Goal: Task Accomplishment & Management: Use online tool/utility

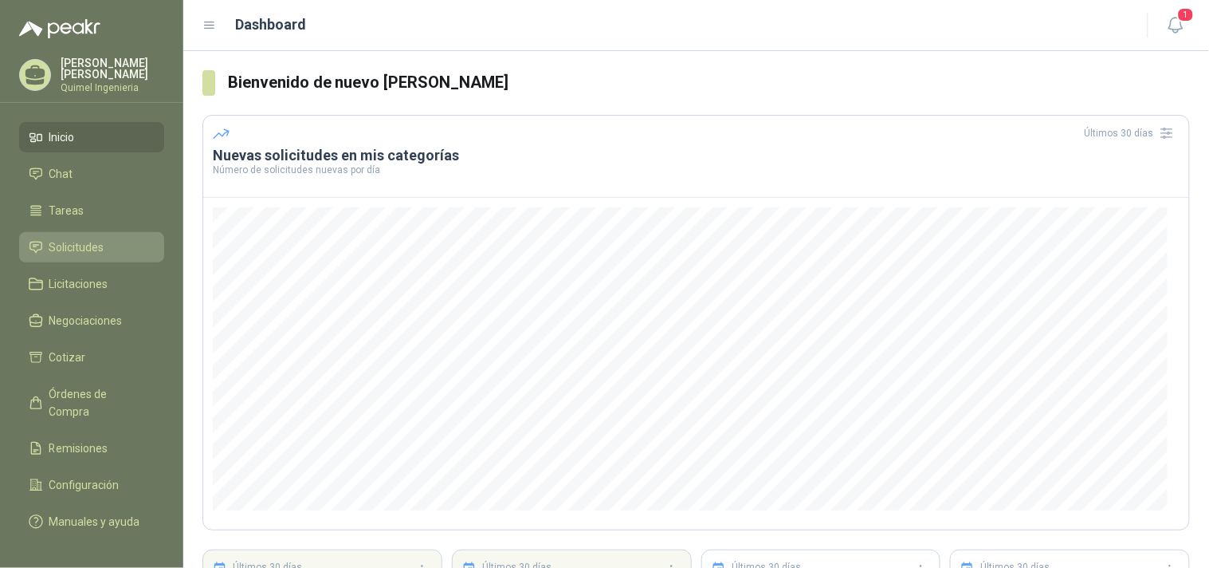
click at [108, 250] on li "Solicitudes" at bounding box center [92, 247] width 126 height 18
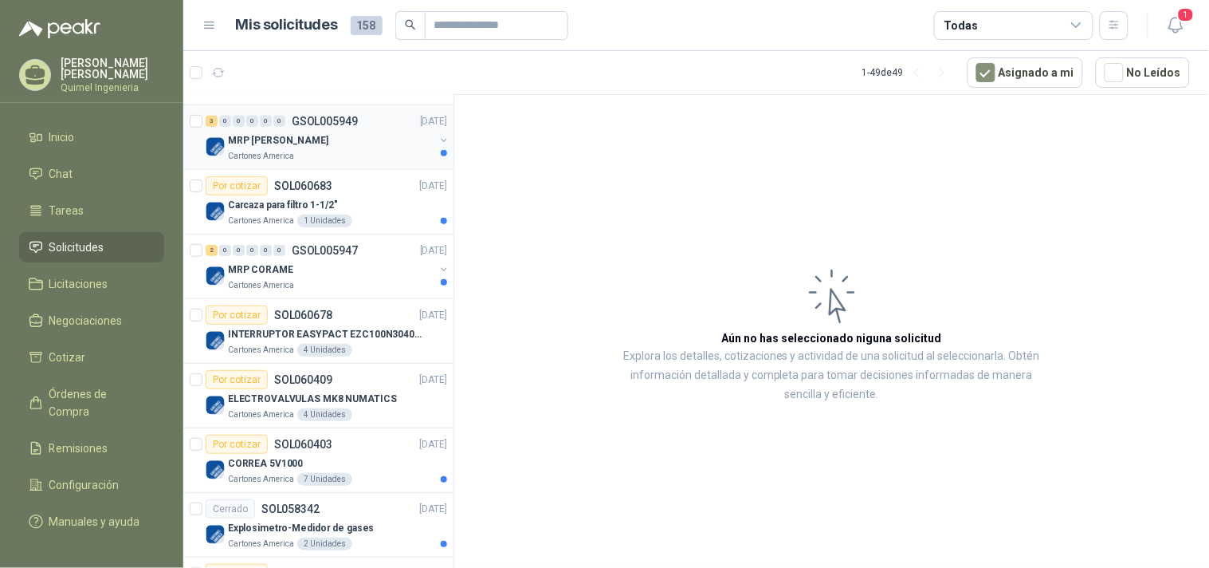
scroll to position [265, 0]
click at [385, 257] on div "2 0 0 0 0 0 GSOL005947 [DATE]" at bounding box center [328, 249] width 245 height 19
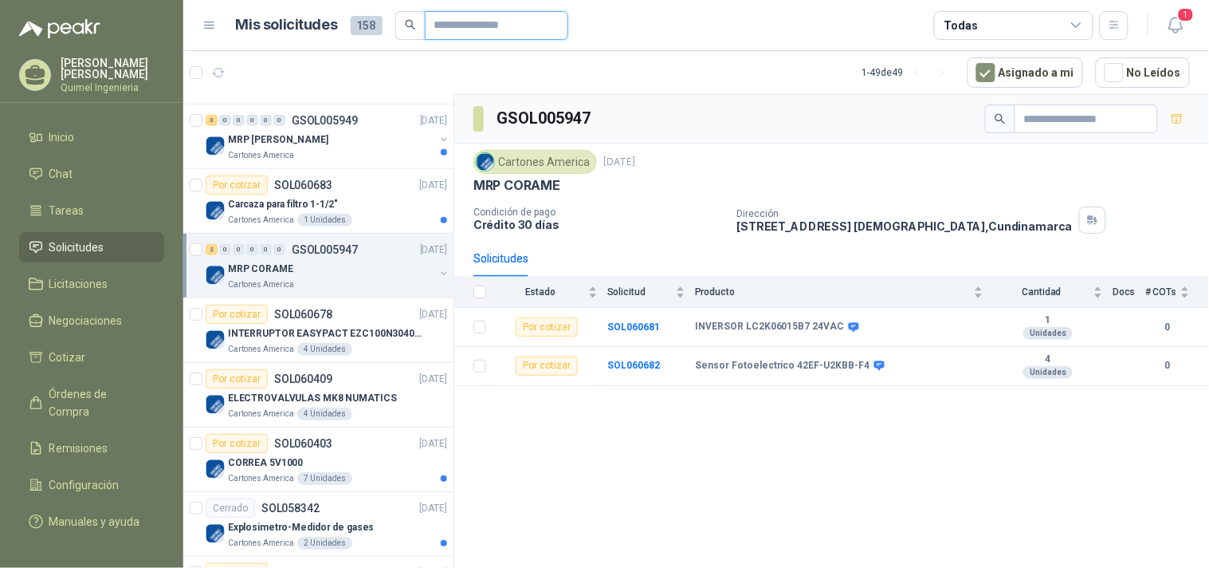
click at [463, 25] on input "text" at bounding box center [490, 25] width 112 height 27
paste input "**********"
type input "**********"
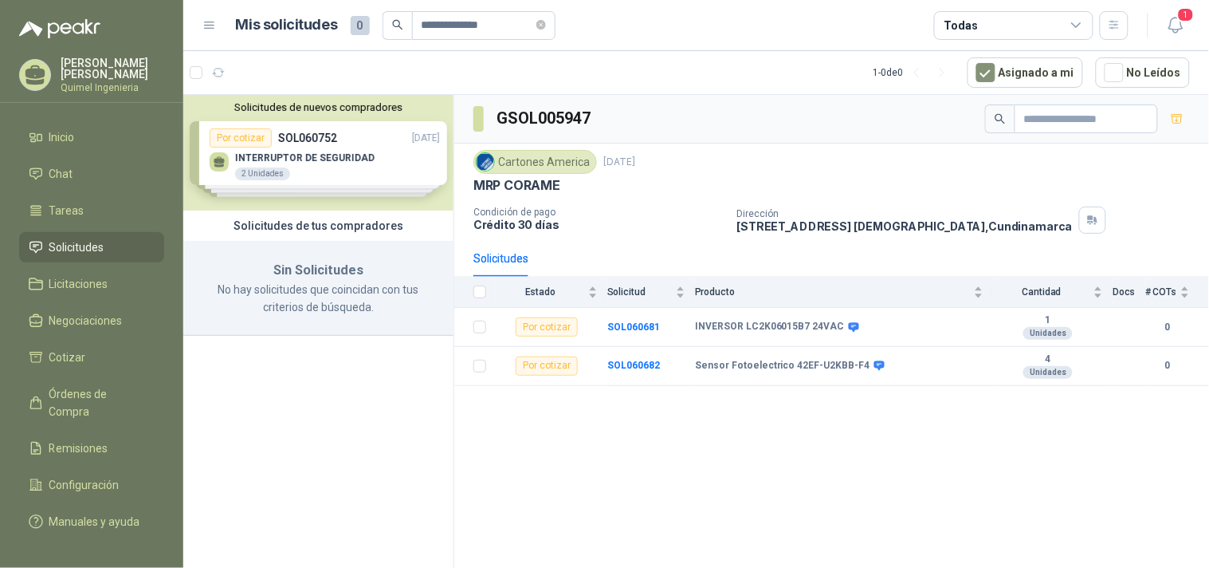
click at [395, 157] on div "Solicitudes de nuevos compradores Por cotizar SOL060752 [DATE] INTERRUPTOR DE S…" at bounding box center [318, 153] width 270 height 116
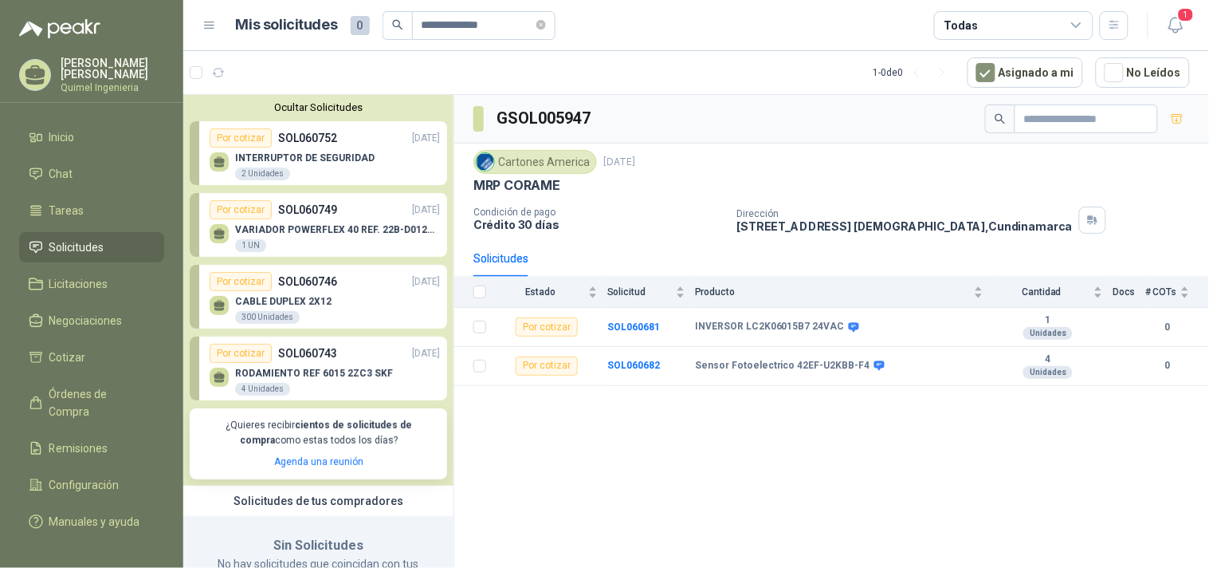
click at [395, 157] on div "INTERRUPTOR DE SEGURIDAD 2 Unidades" at bounding box center [325, 163] width 230 height 33
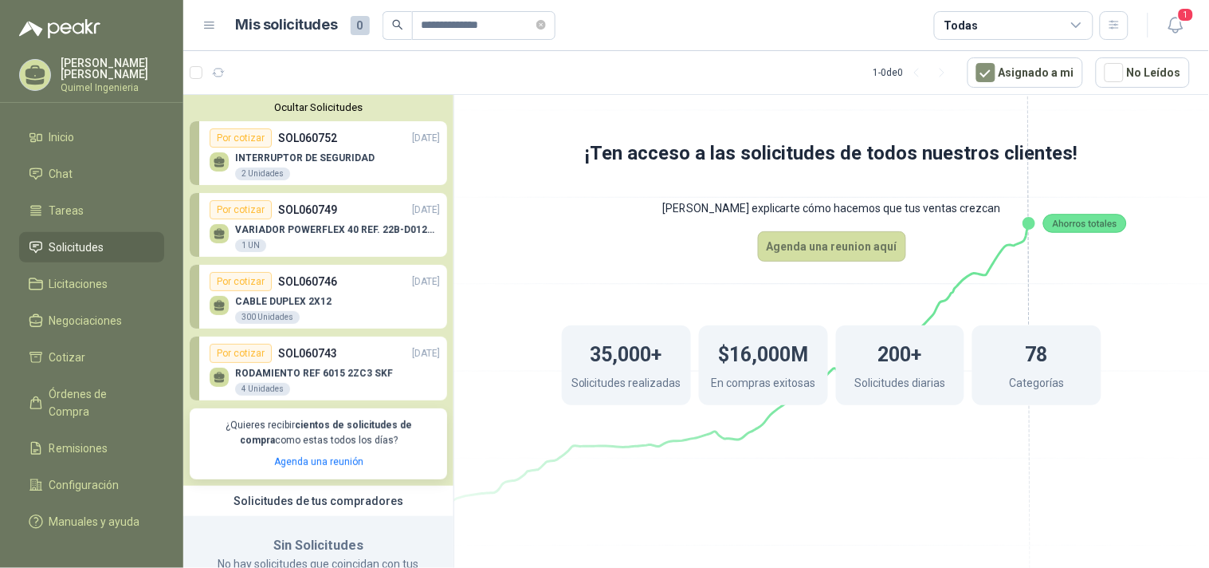
click at [331, 226] on p "VARIADOR POWERFLEX 40 REF. 22B-D012N104" at bounding box center [337, 229] width 205 height 11
click at [328, 229] on p "VARIADOR POWERFLEX 40 REF. 22B-D012N104" at bounding box center [337, 229] width 205 height 11
click at [324, 239] on div "VARIADOR POWERFLEX 40 REF. 22B-D012N104 1 UN" at bounding box center [337, 238] width 205 height 29
click at [352, 153] on p "INTERRUPTOR DE SEGURIDAD" at bounding box center [305, 157] width 140 height 11
click at [340, 220] on div "VARIADOR POWERFLEX 40 REF. 22B-D012N104 1 UN" at bounding box center [325, 235] width 230 height 33
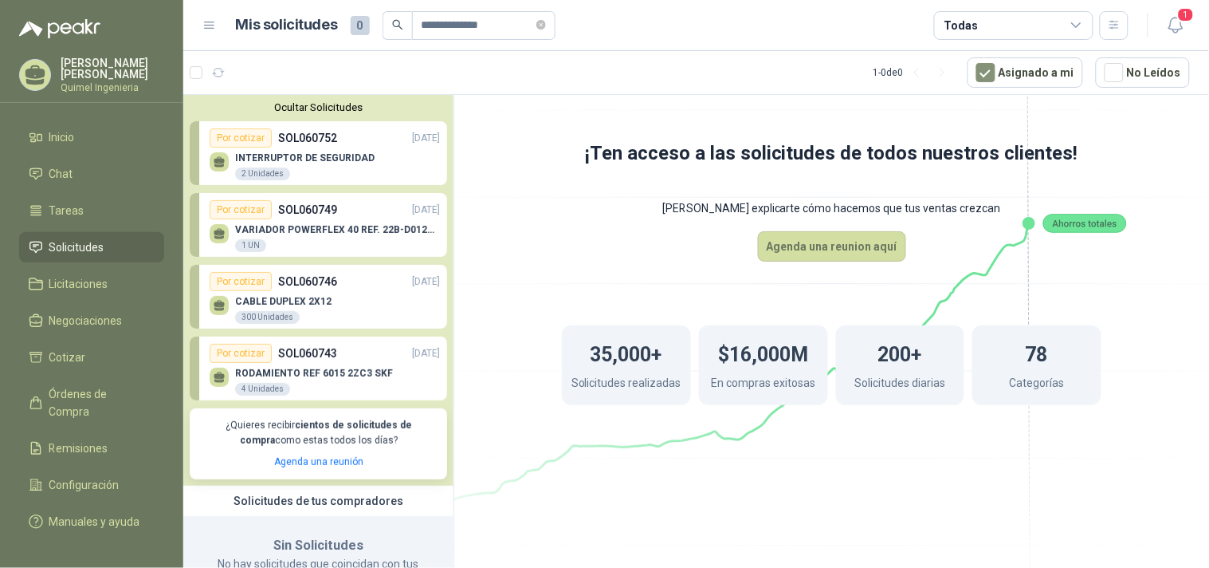
click at [316, 226] on p "VARIADOR POWERFLEX 40 REF. 22B-D012N104" at bounding box center [337, 229] width 205 height 11
click at [320, 226] on p "VARIADOR POWERFLEX 40 REF. 22B-D012N104" at bounding box center [337, 229] width 205 height 11
click at [230, 205] on div "Por cotizar" at bounding box center [241, 209] width 62 height 19
click at [226, 208] on div "Por cotizar" at bounding box center [241, 209] width 62 height 19
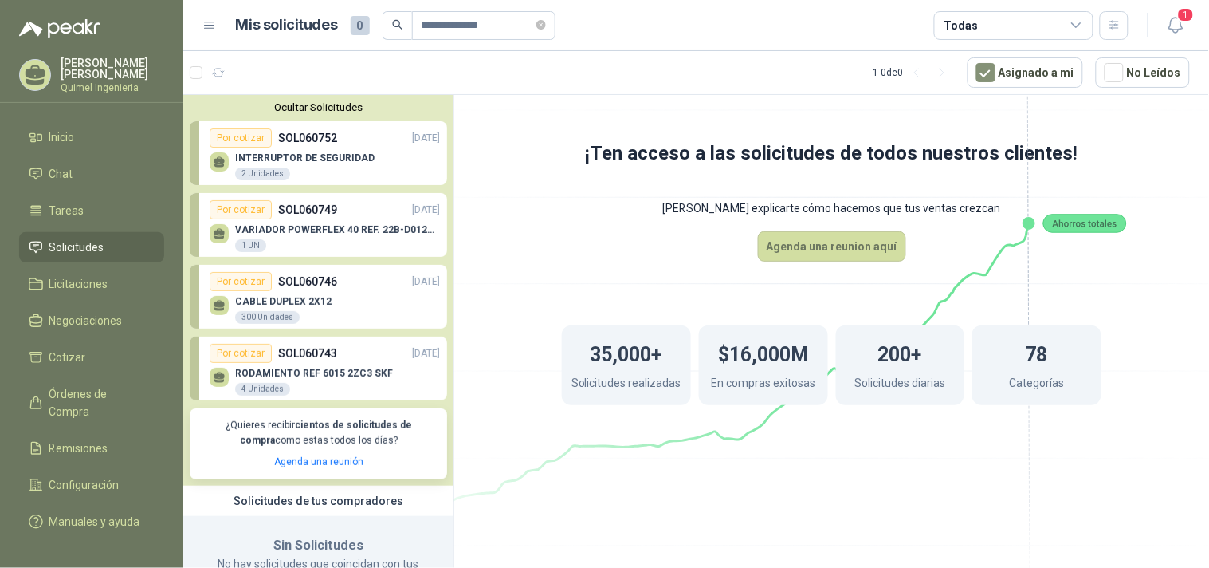
click at [226, 208] on div "Por cotizar" at bounding box center [241, 209] width 62 height 19
click at [91, 238] on span "Solicitudes" at bounding box center [76, 247] width 55 height 18
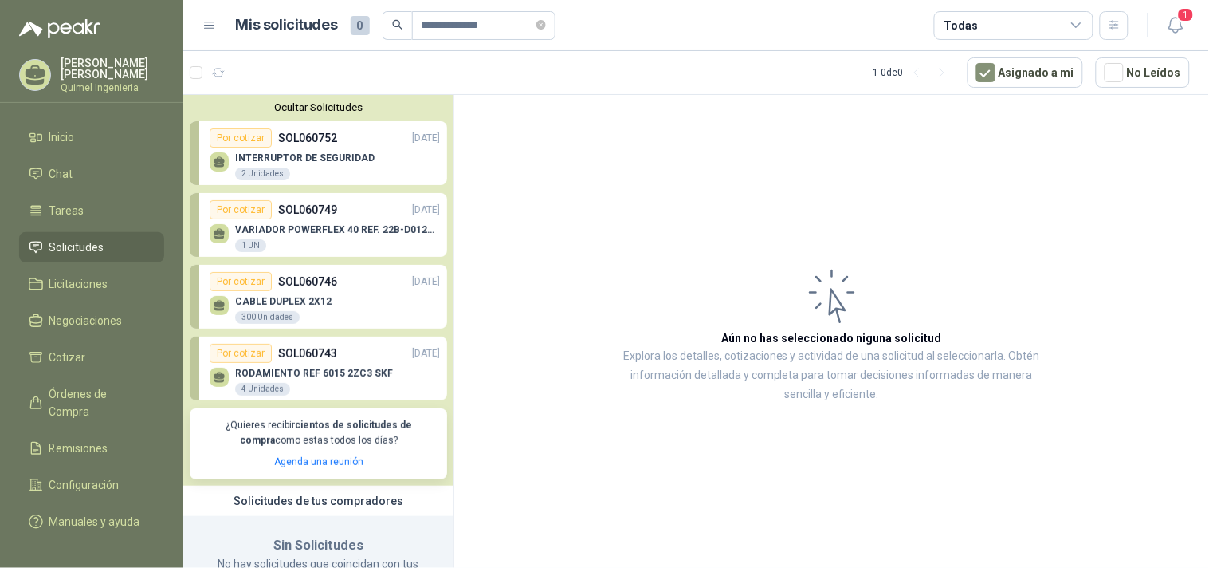
click at [125, 226] on ul "Inicio Chat Tareas Solicitudes Licitaciones Negociaciones Cotizar Órdenes de Co…" at bounding box center [91, 325] width 183 height 407
click at [124, 238] on li "Solicitudes" at bounding box center [92, 247] width 126 height 18
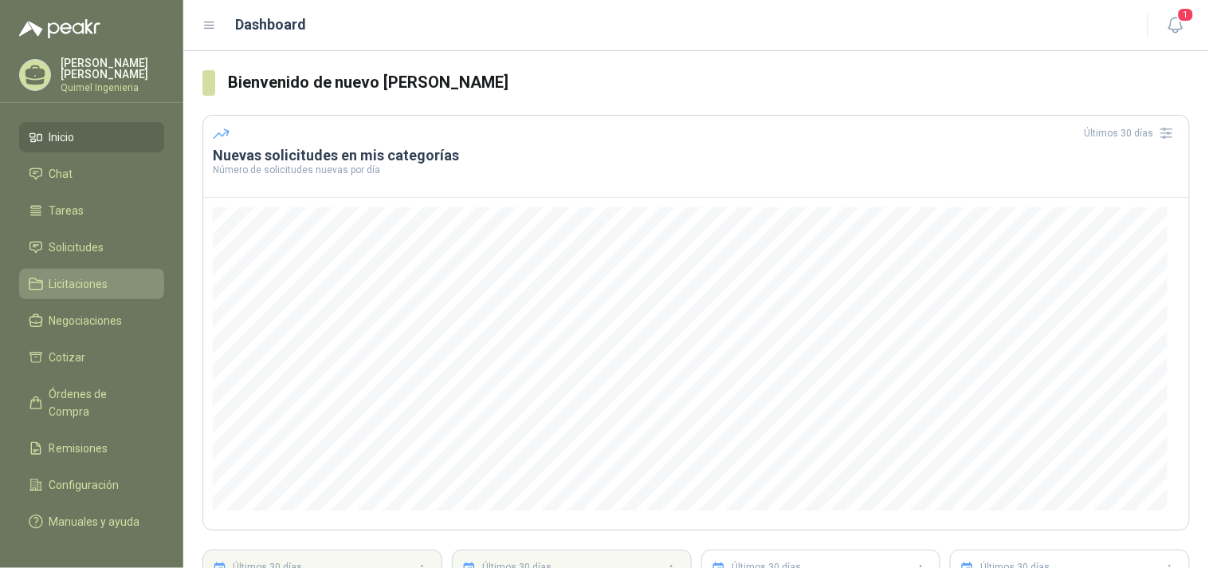
click at [126, 277] on li "Licitaciones" at bounding box center [92, 284] width 126 height 18
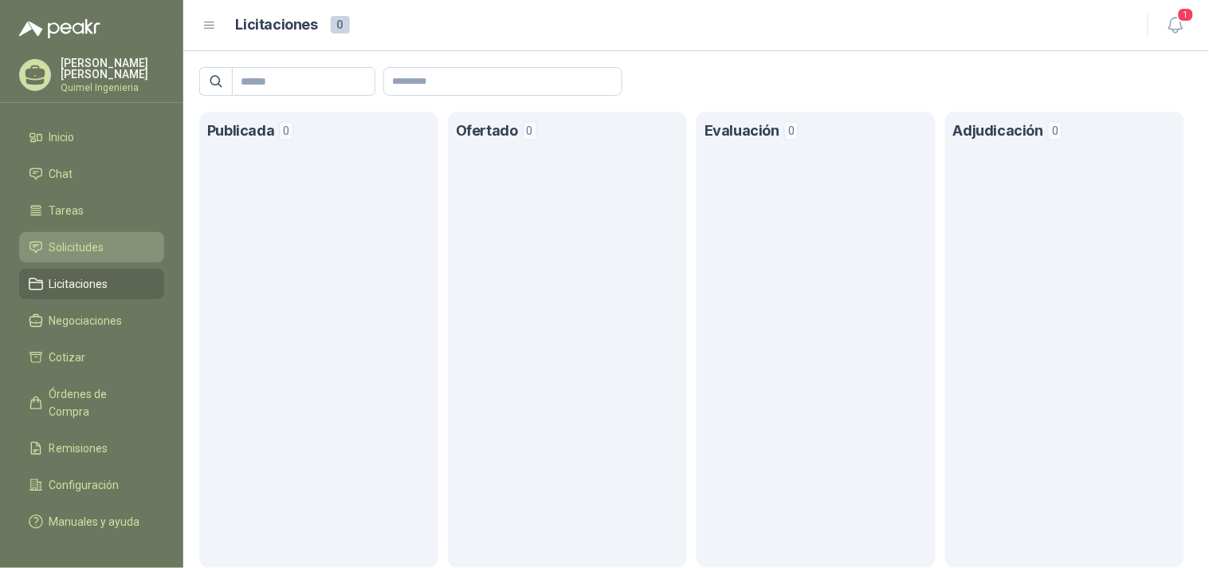
click at [108, 238] on li "Solicitudes" at bounding box center [92, 247] width 126 height 18
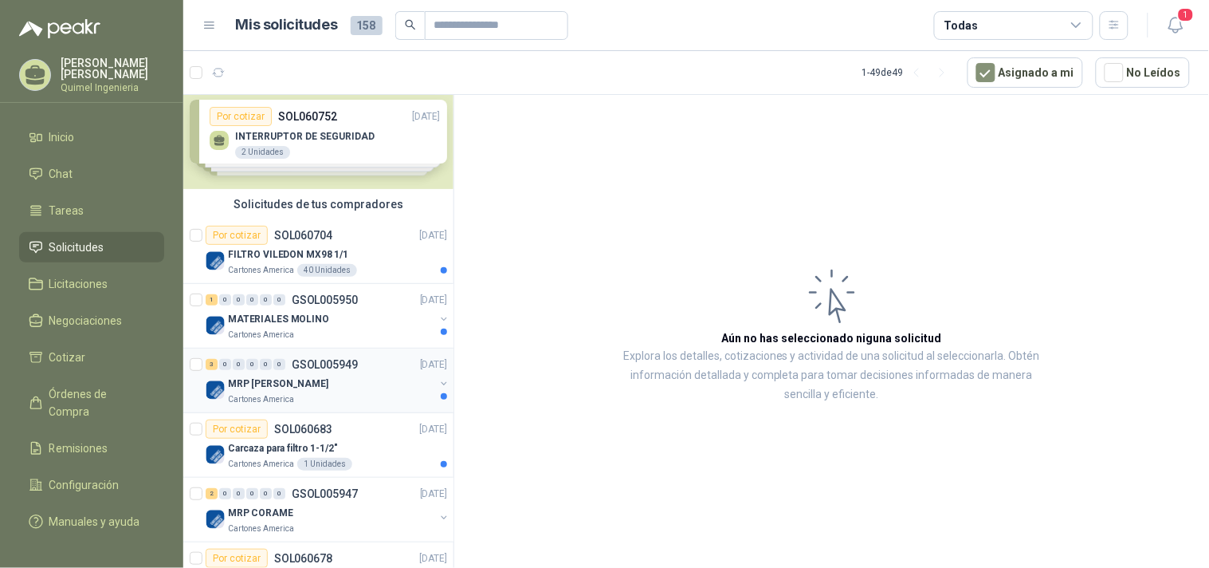
scroll to position [88, 0]
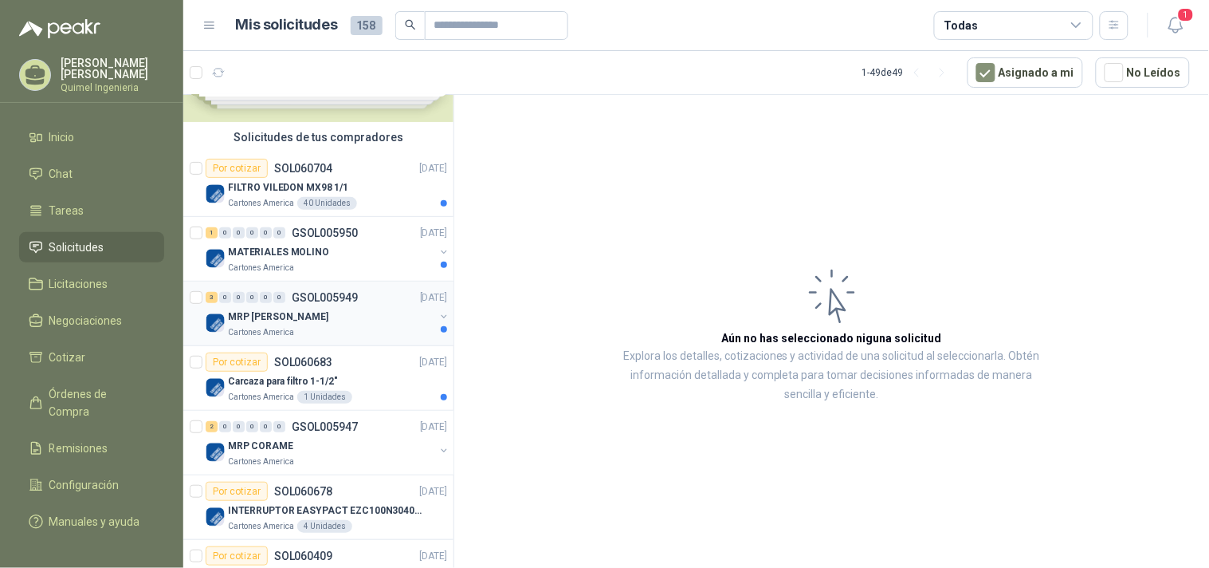
click at [339, 317] on div "MRP [PERSON_NAME]" at bounding box center [331, 316] width 206 height 19
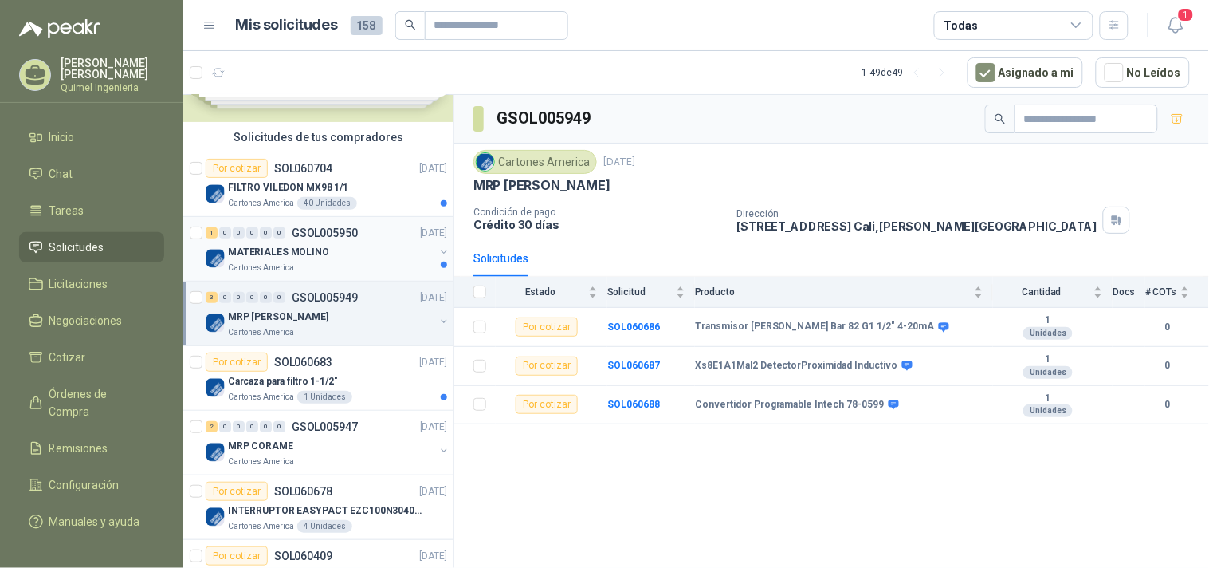
click at [357, 265] on div "Cartones America" at bounding box center [331, 267] width 206 height 13
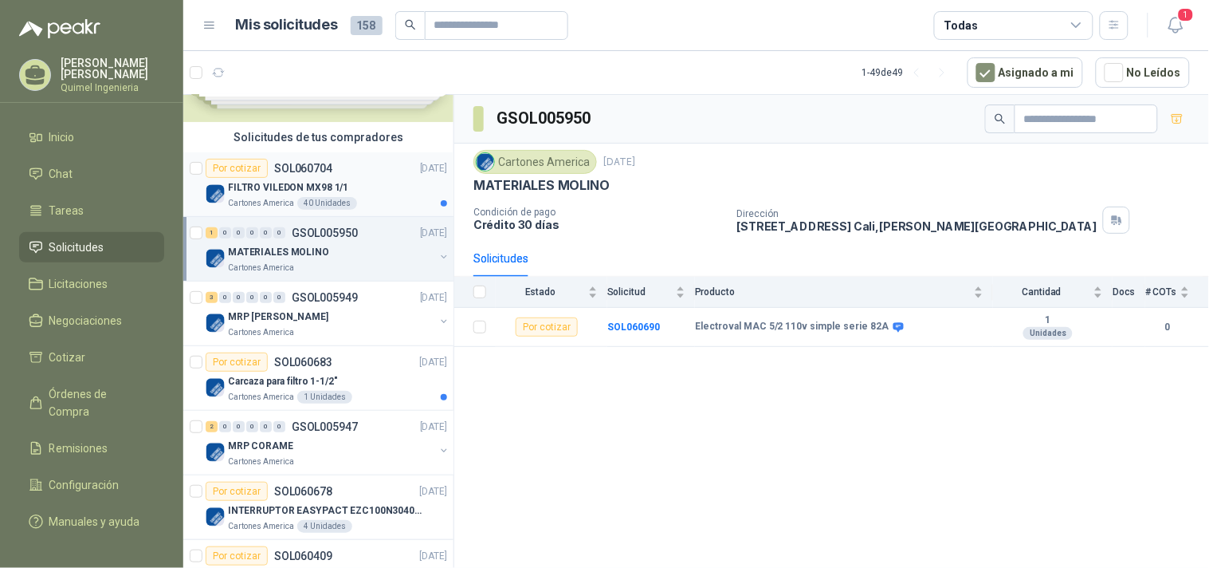
click at [348, 191] on div "FILTRO VILEDON MX98 1/1" at bounding box center [337, 187] width 219 height 19
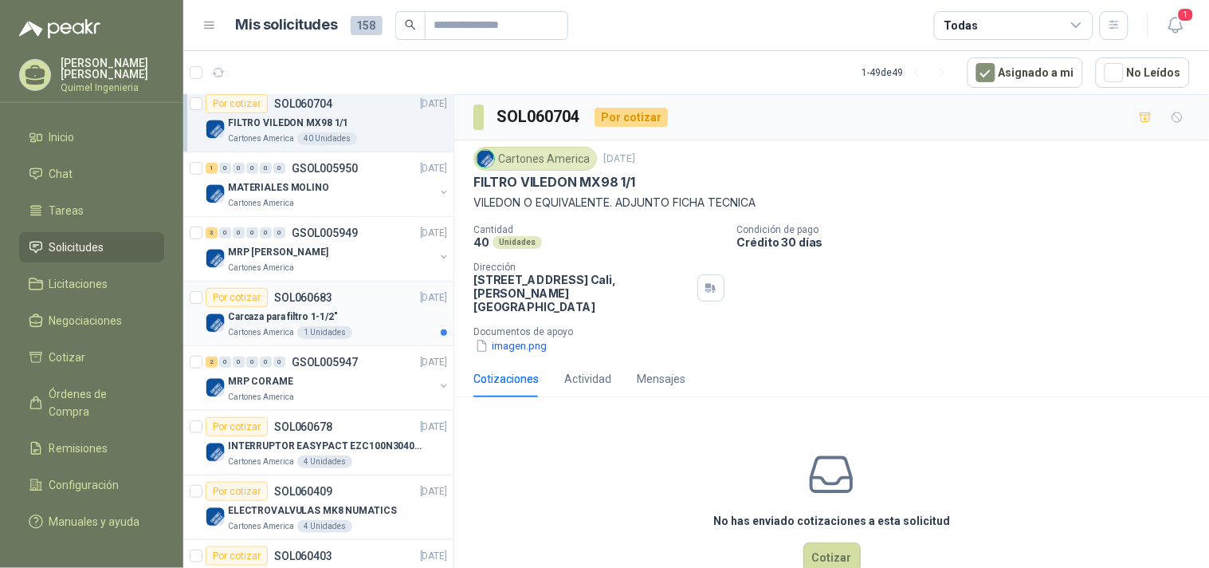
scroll to position [265, 0]
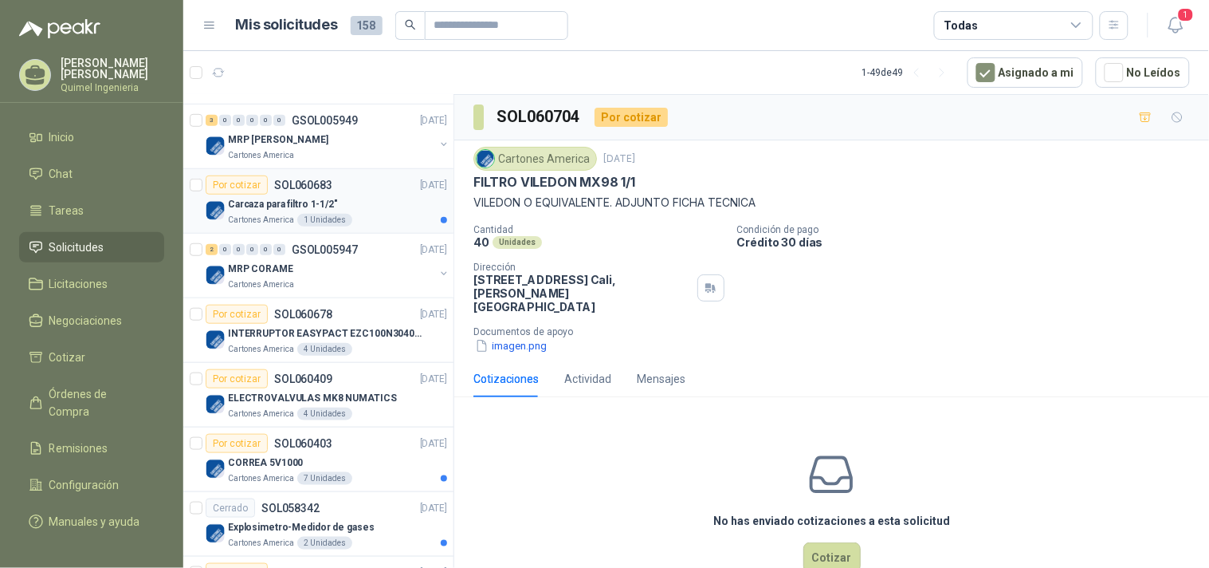
click at [379, 197] on div "Carcaza para filtro 1-1/2"" at bounding box center [337, 204] width 219 height 19
click at [348, 320] on div "Por cotizar SOL060678 10/10/25" at bounding box center [327, 314] width 242 height 19
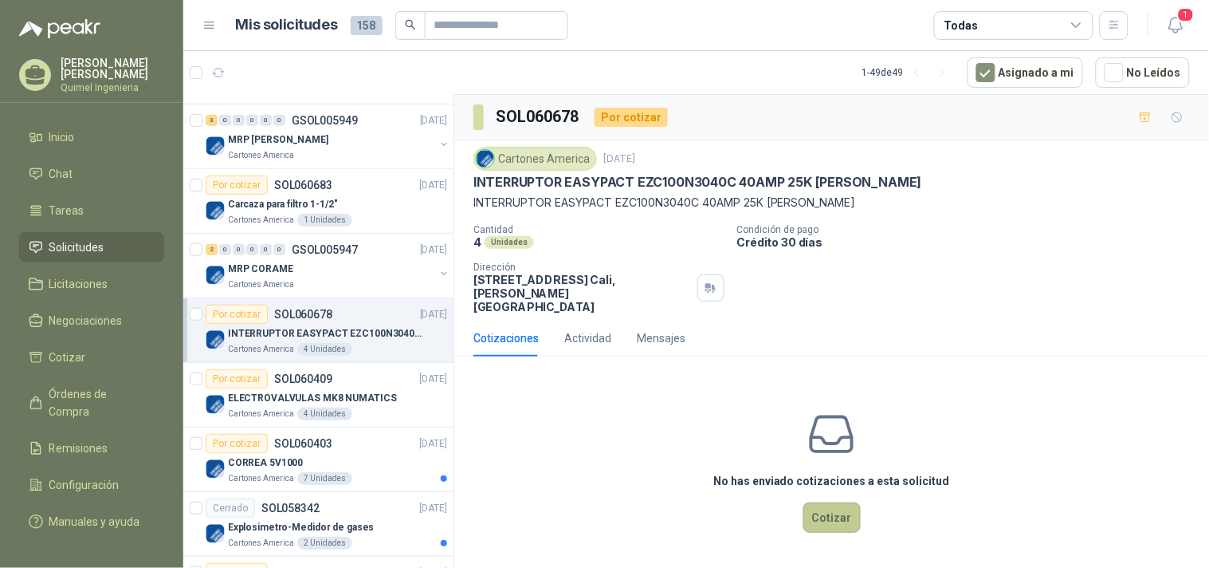
click at [841, 506] on button "Cotizar" at bounding box center [832, 517] width 57 height 30
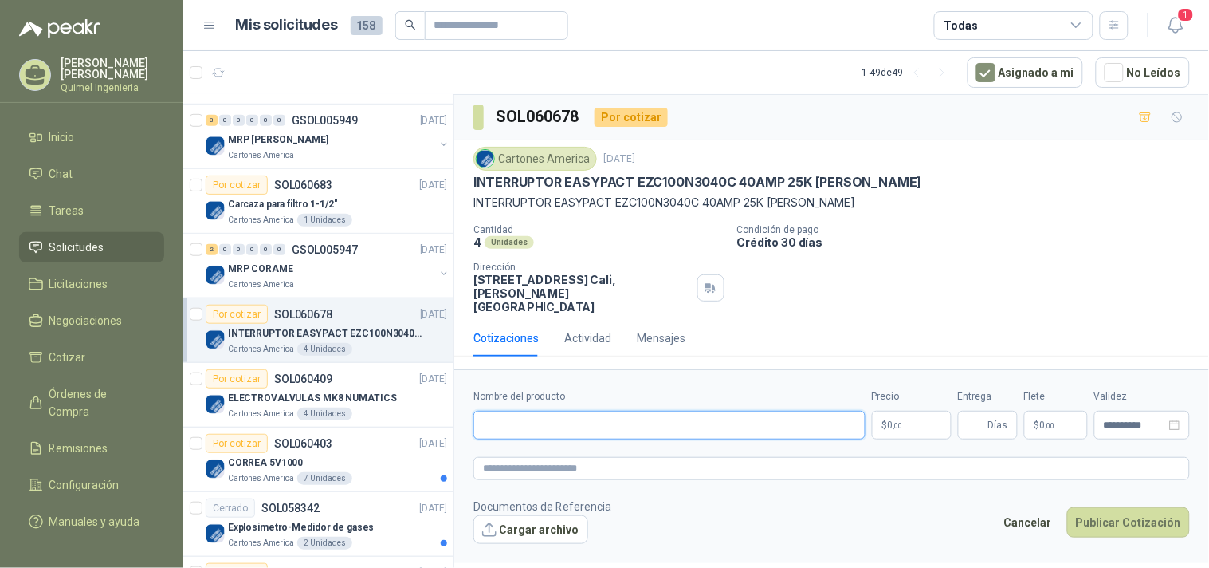
click at [667, 413] on input "Nombre del producto" at bounding box center [670, 425] width 392 height 29
drag, startPoint x: 706, startPoint y: 433, endPoint x: 696, endPoint y: 431, distance: 10.5
click at [705, 433] on form "**********" at bounding box center [831, 466] width 755 height 194
click at [682, 415] on input "Nombre del producto" at bounding box center [670, 425] width 392 height 29
paste input "**********"
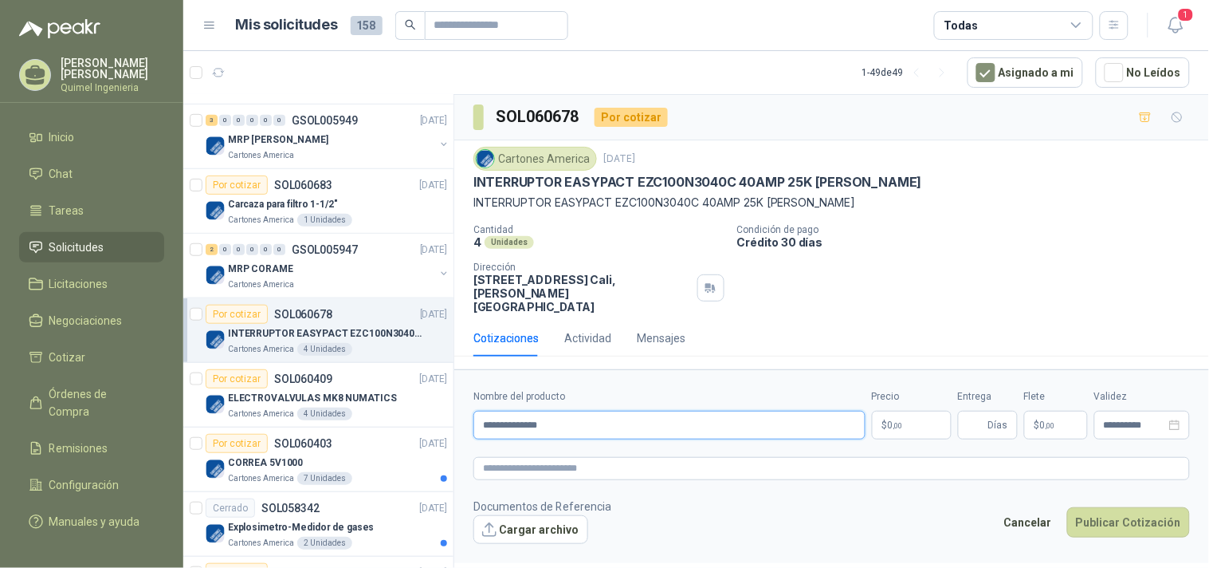
type input "**********"
click at [906, 418] on p "$ 0 ,00" at bounding box center [912, 425] width 80 height 29
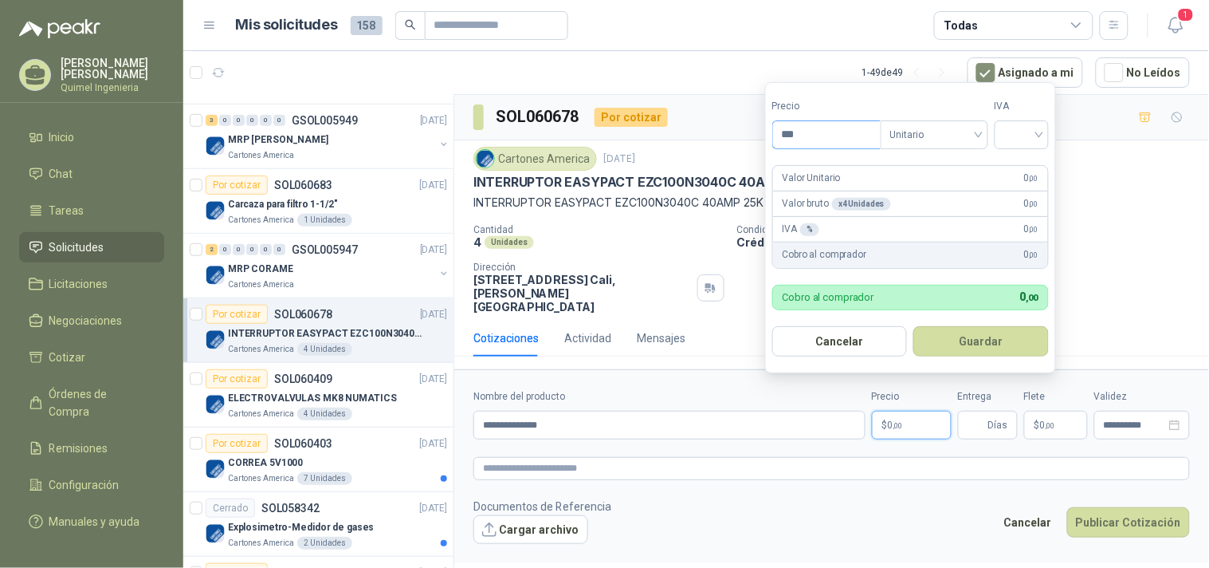
click at [822, 141] on input "***" at bounding box center [827, 134] width 108 height 27
click at [846, 125] on input "***" at bounding box center [827, 134] width 108 height 27
click at [939, 125] on span "Unitario" at bounding box center [934, 135] width 88 height 24
type input "*********"
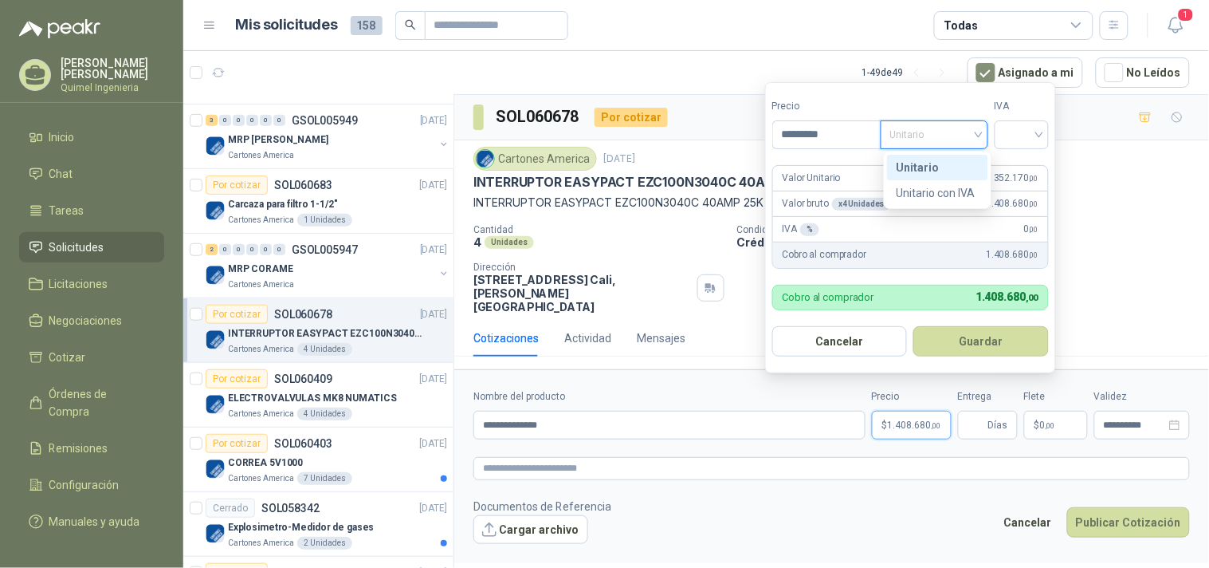
click at [938, 165] on div "Unitario" at bounding box center [938, 168] width 82 height 18
click at [1038, 140] on input "search" at bounding box center [1021, 133] width 35 height 24
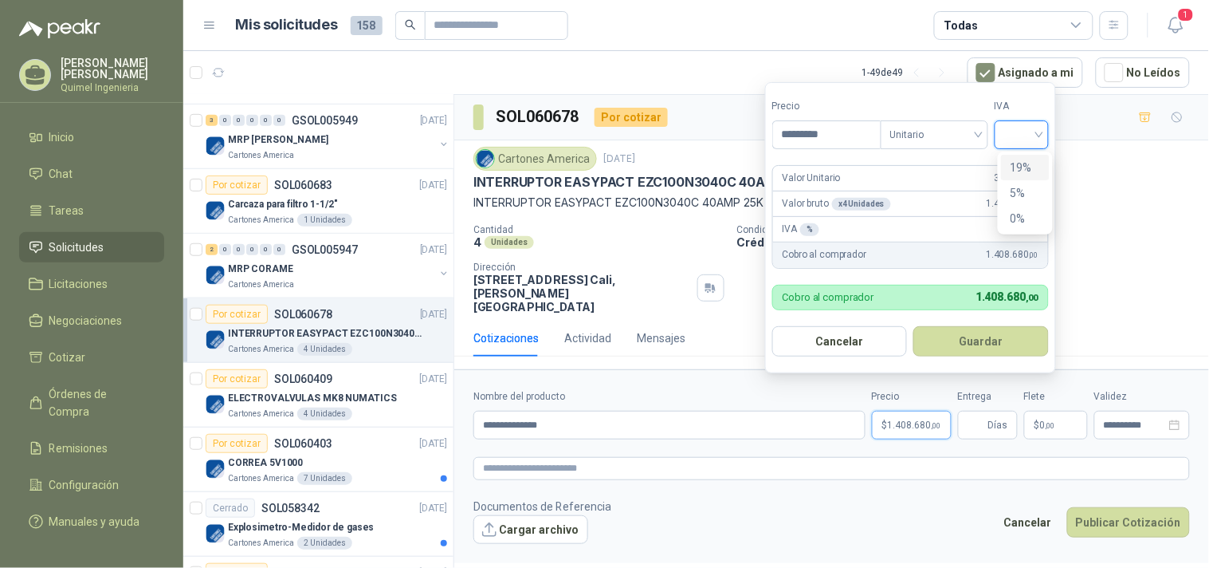
click at [1019, 164] on div "19%" at bounding box center [1025, 168] width 29 height 18
click at [966, 335] on button "Guardar" at bounding box center [984, 341] width 137 height 30
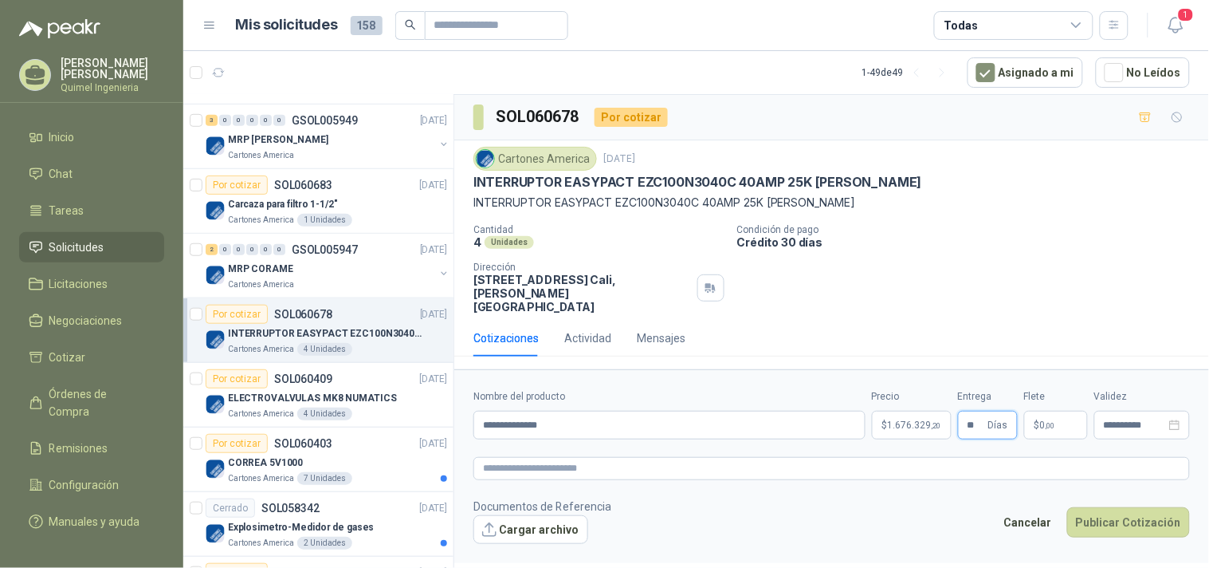
type input "**"
click at [1049, 418] on p "$ 0 ,00" at bounding box center [1056, 425] width 64 height 29
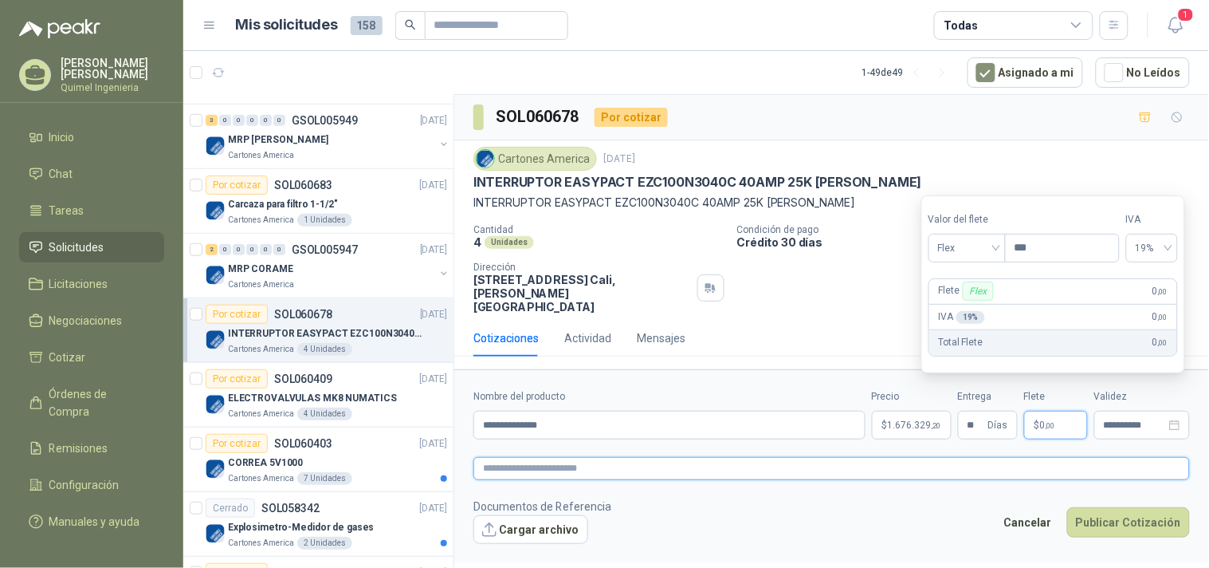
click at [1108, 457] on textarea at bounding box center [832, 468] width 717 height 23
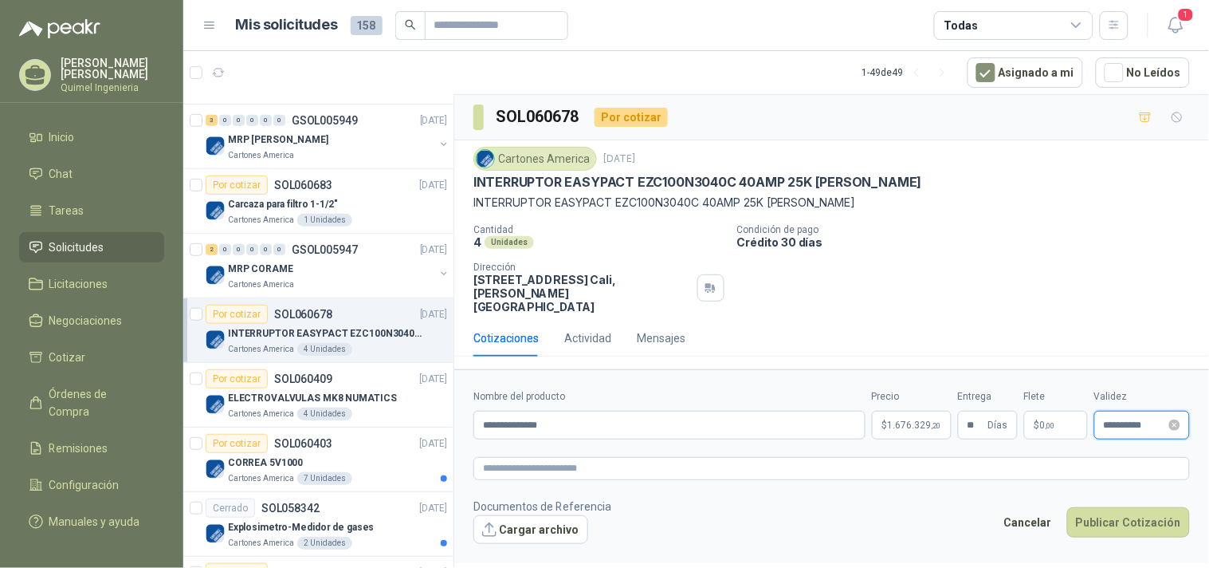
click at [1126, 420] on input "**********" at bounding box center [1135, 425] width 62 height 10
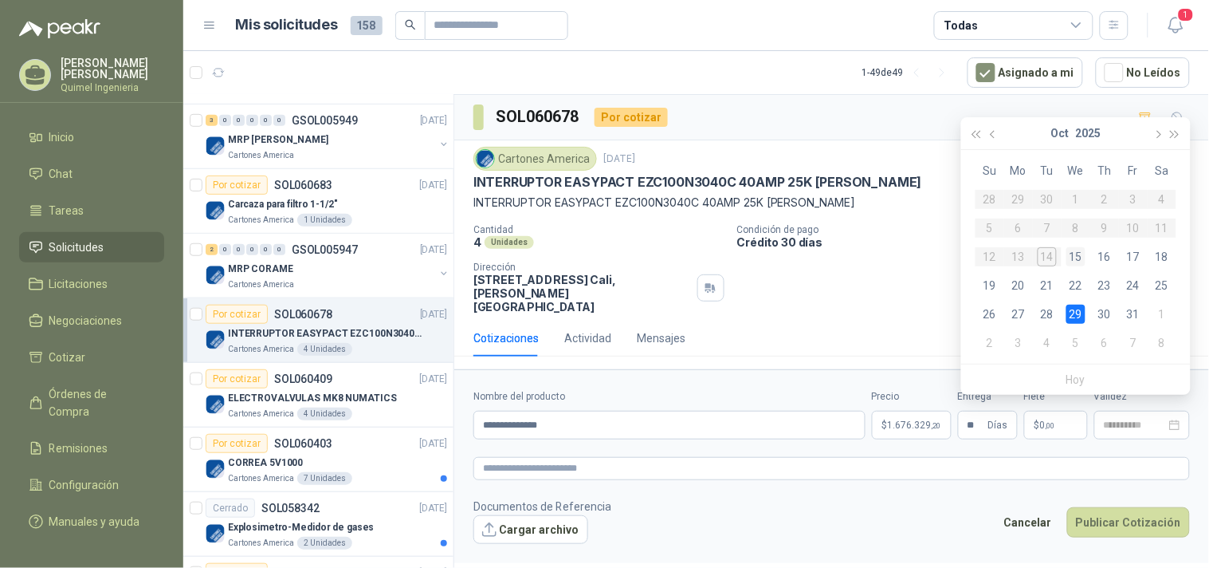
click at [1070, 258] on div "15" at bounding box center [1076, 256] width 19 height 19
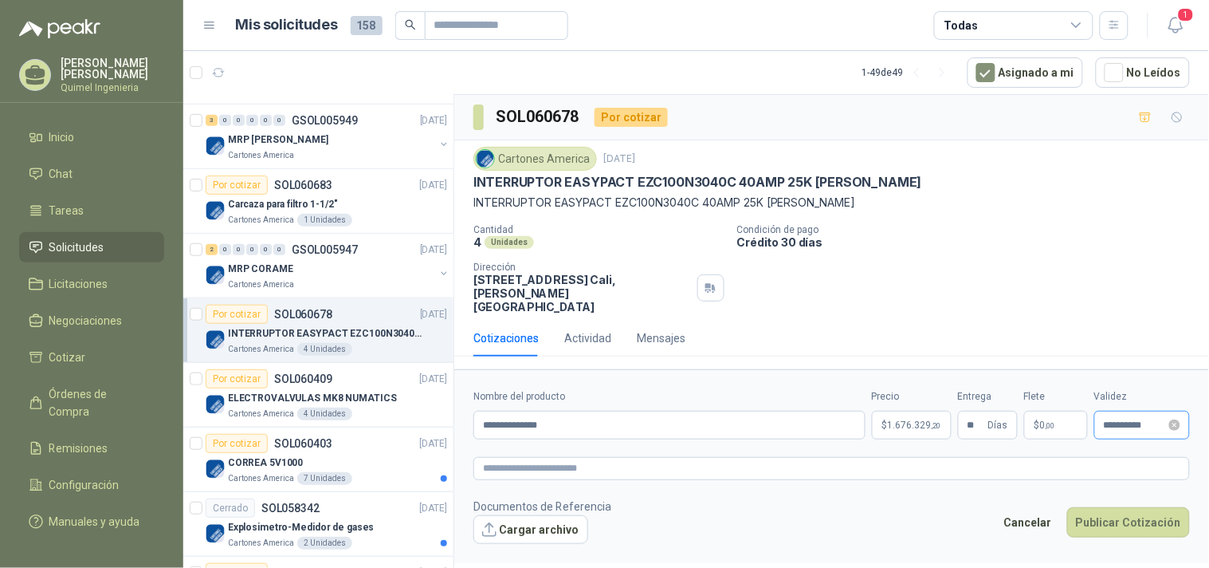
click at [1143, 419] on div "**********" at bounding box center [1143, 425] width 96 height 29
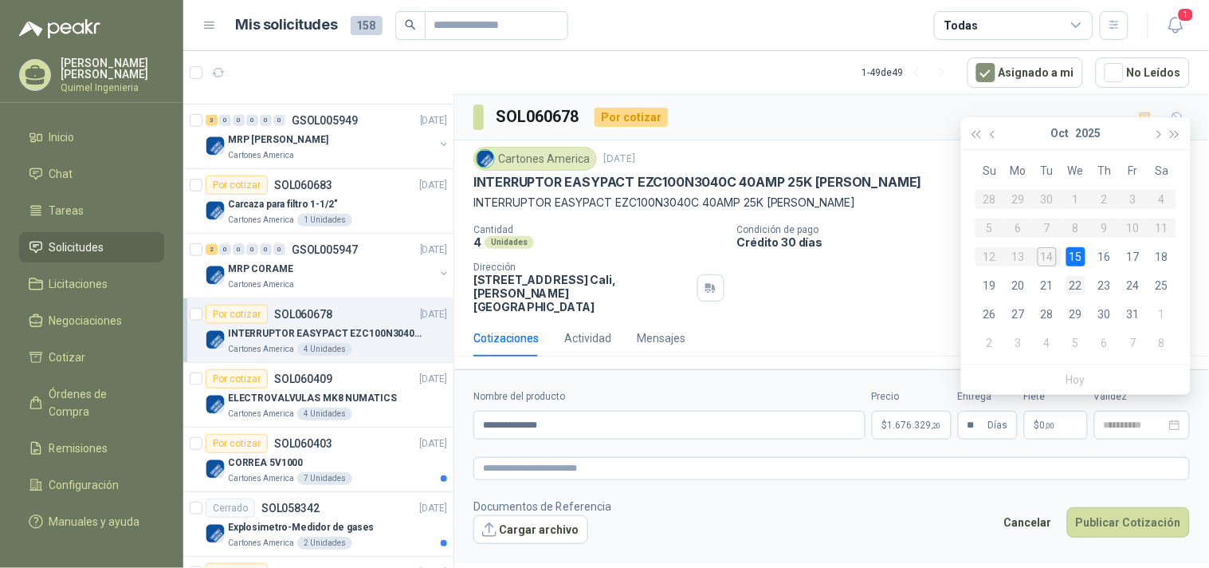
click at [1068, 279] on div "22" at bounding box center [1076, 285] width 19 height 19
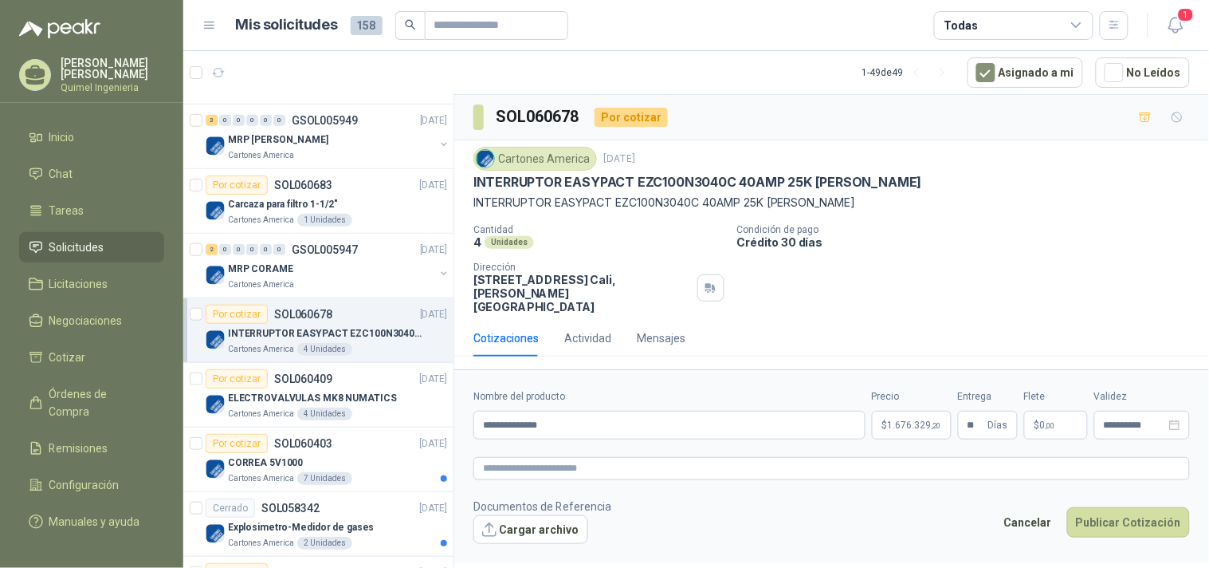
type input "**********"
click at [592, 466] on textarea at bounding box center [832, 468] width 717 height 23
click at [525, 516] on button "Cargar archivo" at bounding box center [531, 529] width 115 height 29
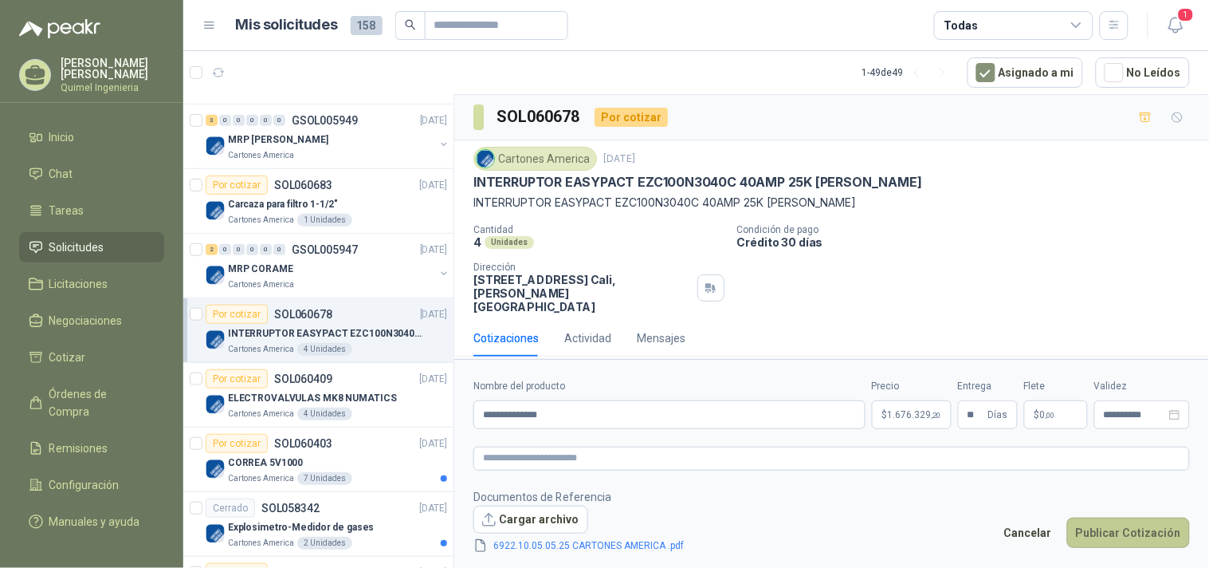
click at [1151, 527] on button "Publicar Cotización" at bounding box center [1128, 532] width 123 height 30
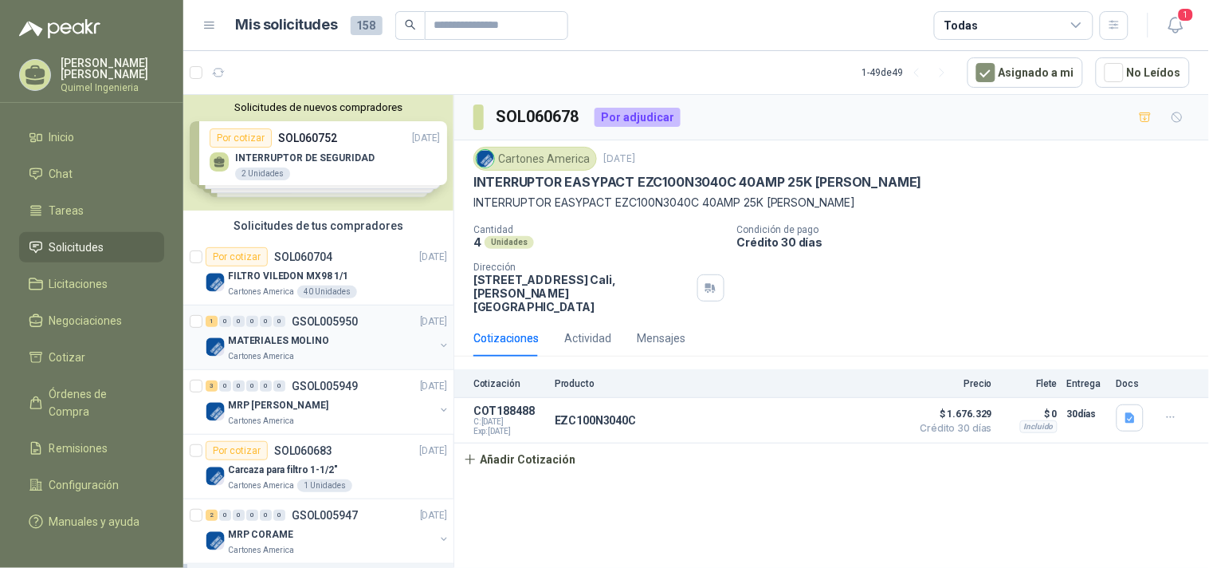
click at [316, 351] on div "Cartones America" at bounding box center [331, 356] width 206 height 13
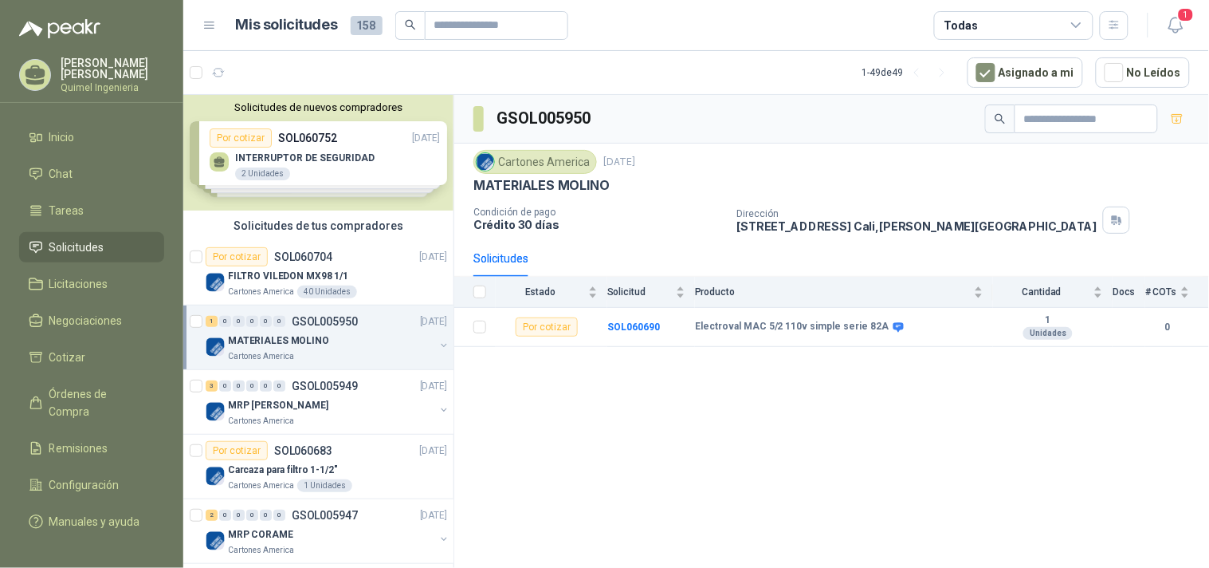
scroll to position [88, 0]
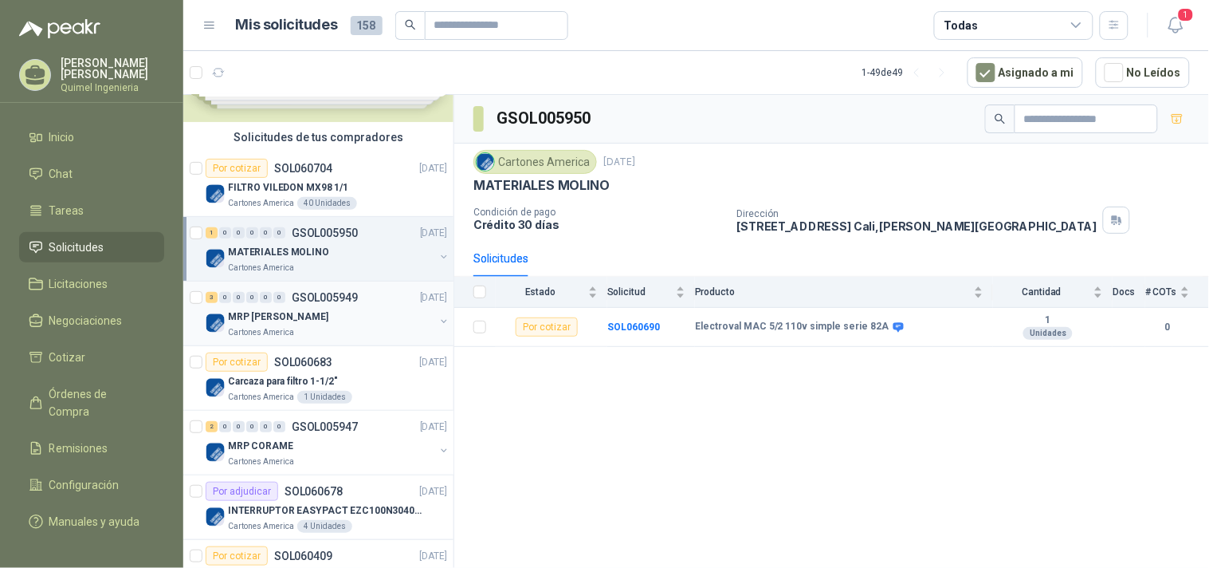
click at [357, 327] on div "Cartones America" at bounding box center [331, 332] width 206 height 13
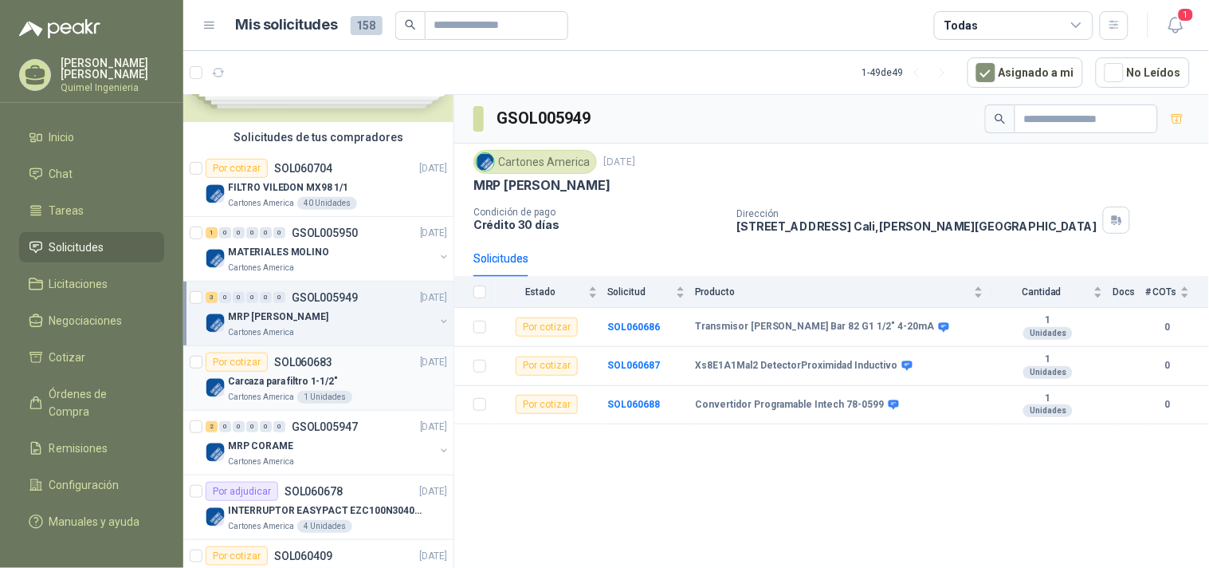
click at [328, 360] on p "SOL060683" at bounding box center [303, 361] width 58 height 11
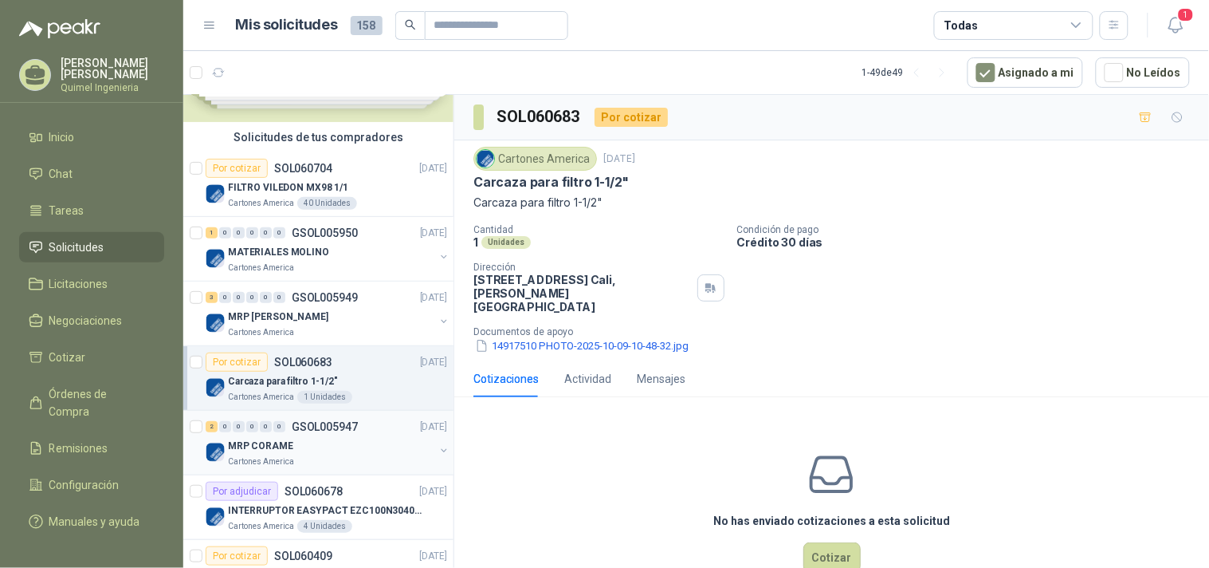
click at [305, 436] on div "MRP CORAME" at bounding box center [331, 445] width 206 height 19
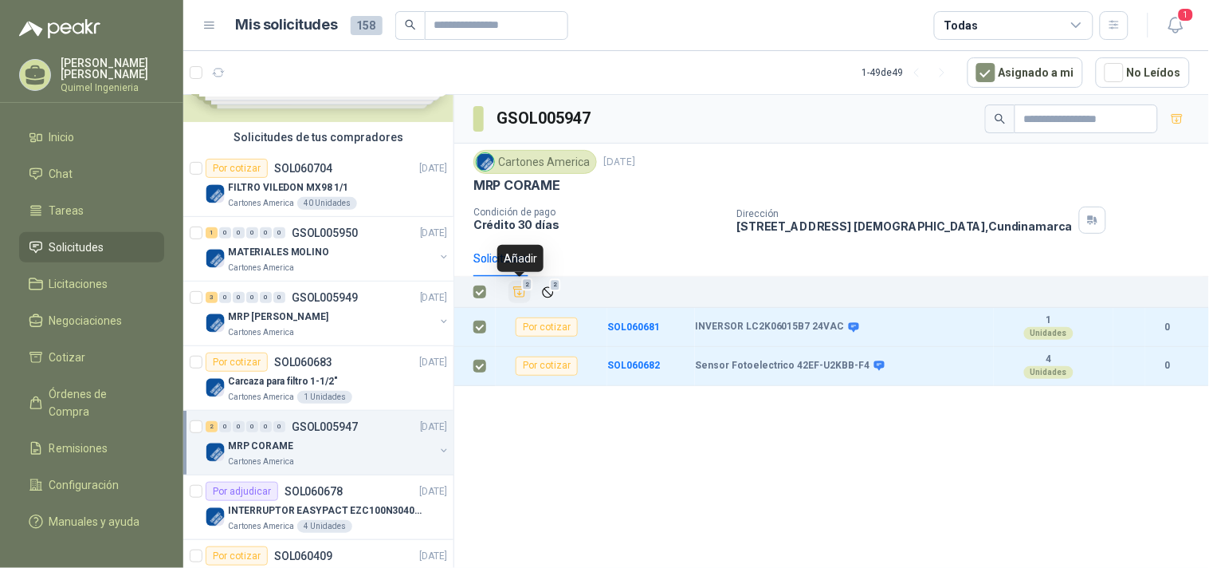
click at [523, 291] on icon "Añadir" at bounding box center [520, 292] width 14 height 14
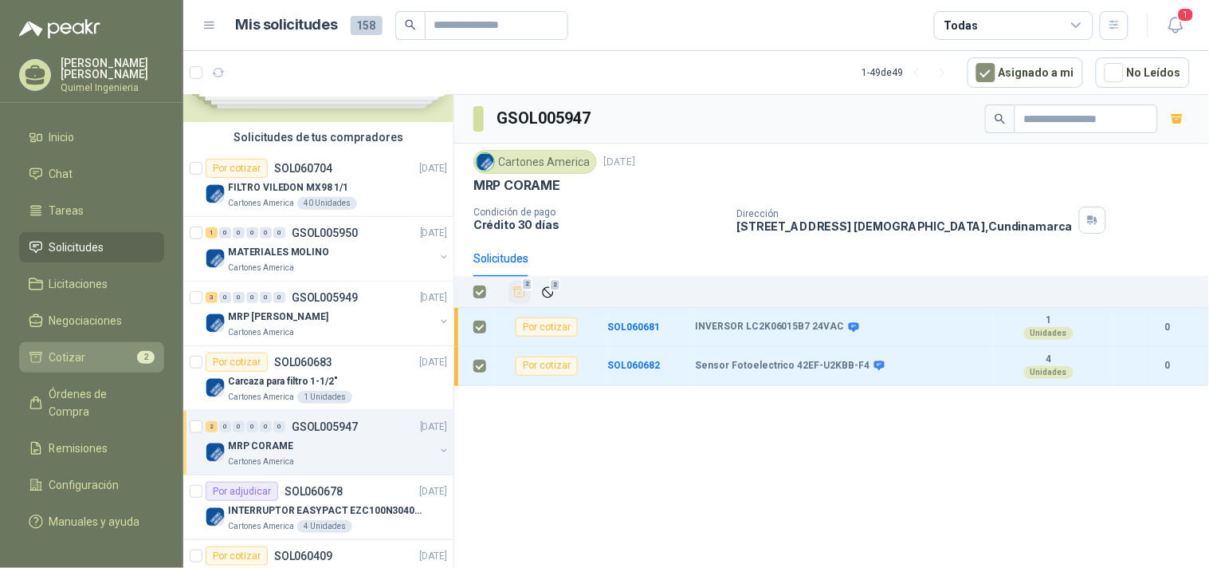
click at [80, 359] on span "Cotizar" at bounding box center [67, 357] width 37 height 18
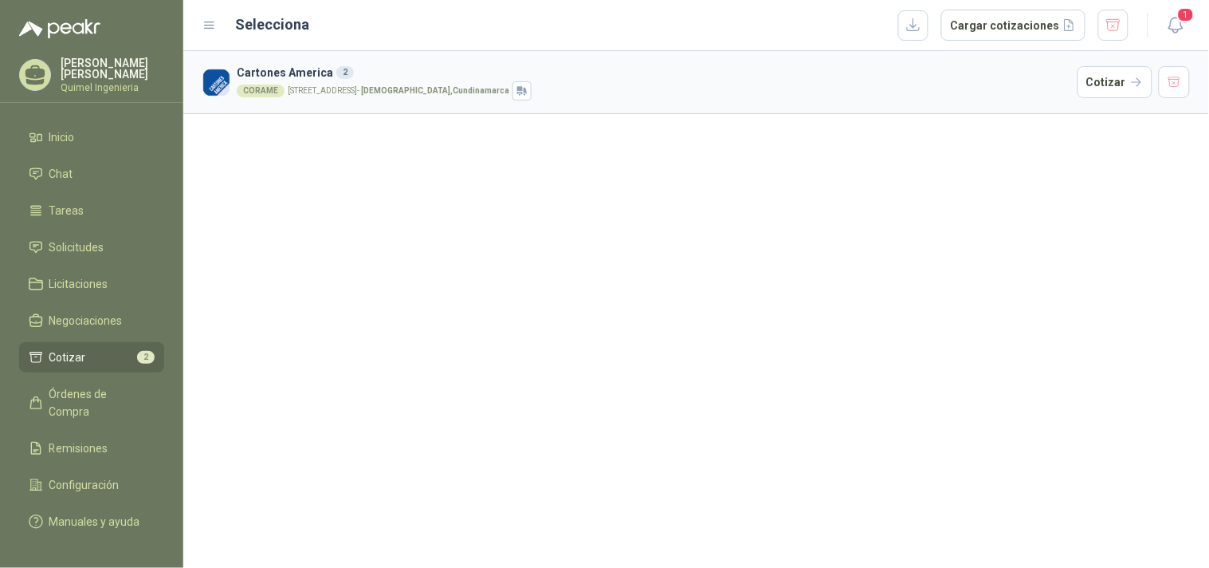
click at [464, 86] on strong "Mosquera , Cundinamarca" at bounding box center [435, 90] width 148 height 9
click at [1093, 92] on button "Cotizar" at bounding box center [1115, 82] width 75 height 32
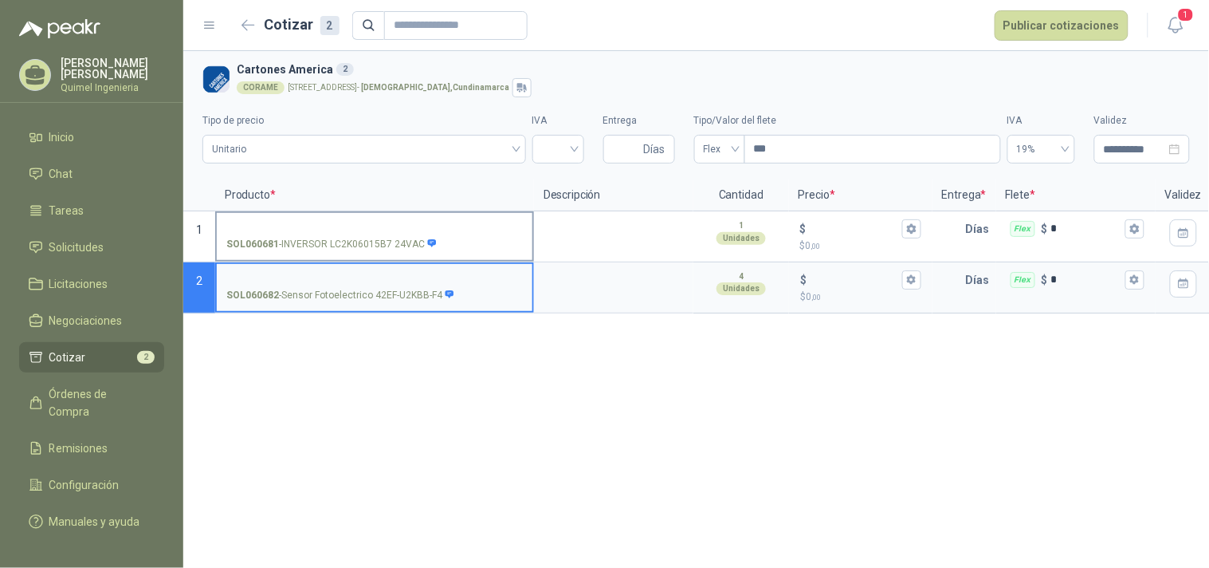
click at [276, 219] on label "SOL060681 - INVERSOR LC2K06015B7 24VAC" at bounding box center [375, 235] width 316 height 45
click at [276, 223] on input "SOL060681 - INVERSOR LC2K06015B7 24VAC" at bounding box center [374, 229] width 297 height 12
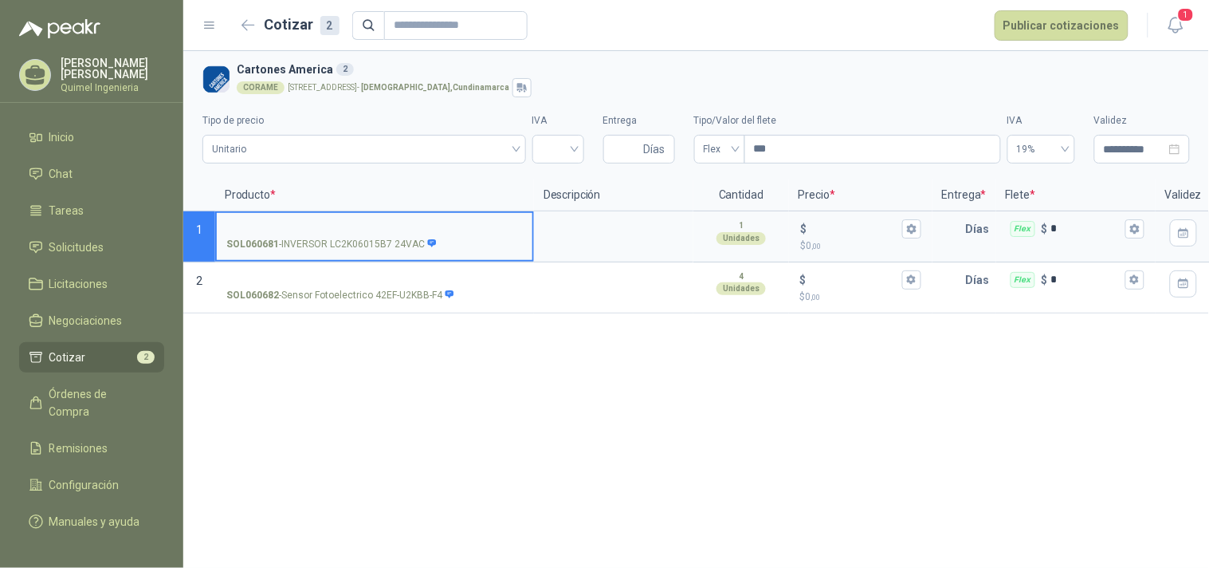
click at [306, 239] on p "SOL060681 - INVERSOR LC2K06015B7 24VAC" at bounding box center [331, 244] width 211 height 15
click at [306, 235] on input "SOL060681 - INVERSOR LC2K06015B7 24VAC" at bounding box center [374, 229] width 297 height 12
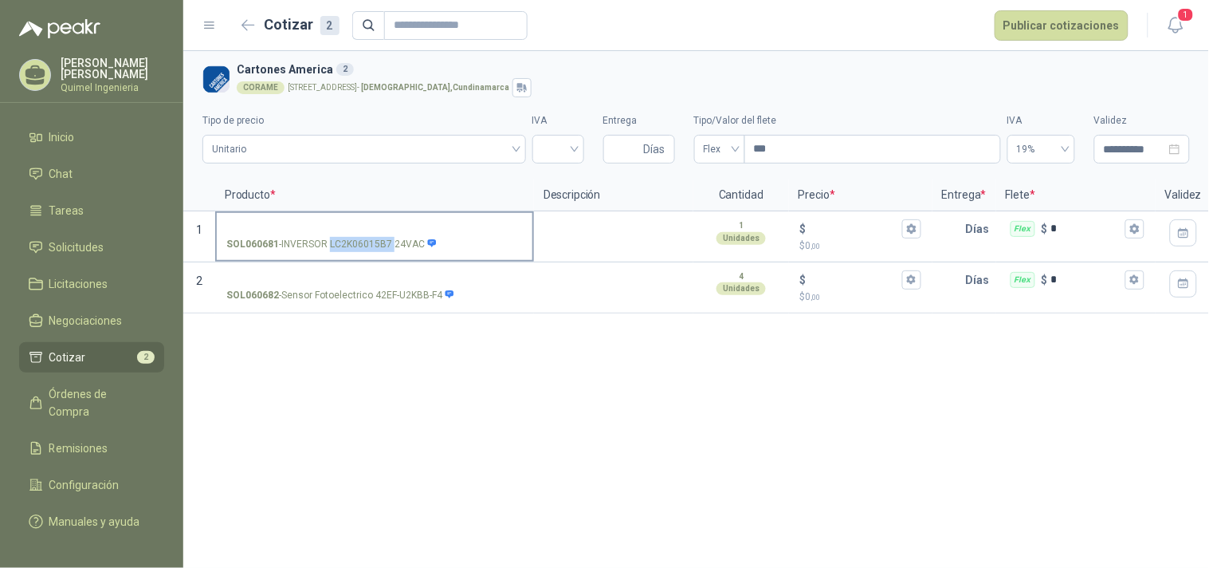
drag, startPoint x: 329, startPoint y: 239, endPoint x: 392, endPoint y: 247, distance: 63.5
click at [392, 247] on p "SOL060681 - INVERSOR LC2K06015B7 24VAC" at bounding box center [331, 244] width 211 height 15
copy p "LC2K06015B7"
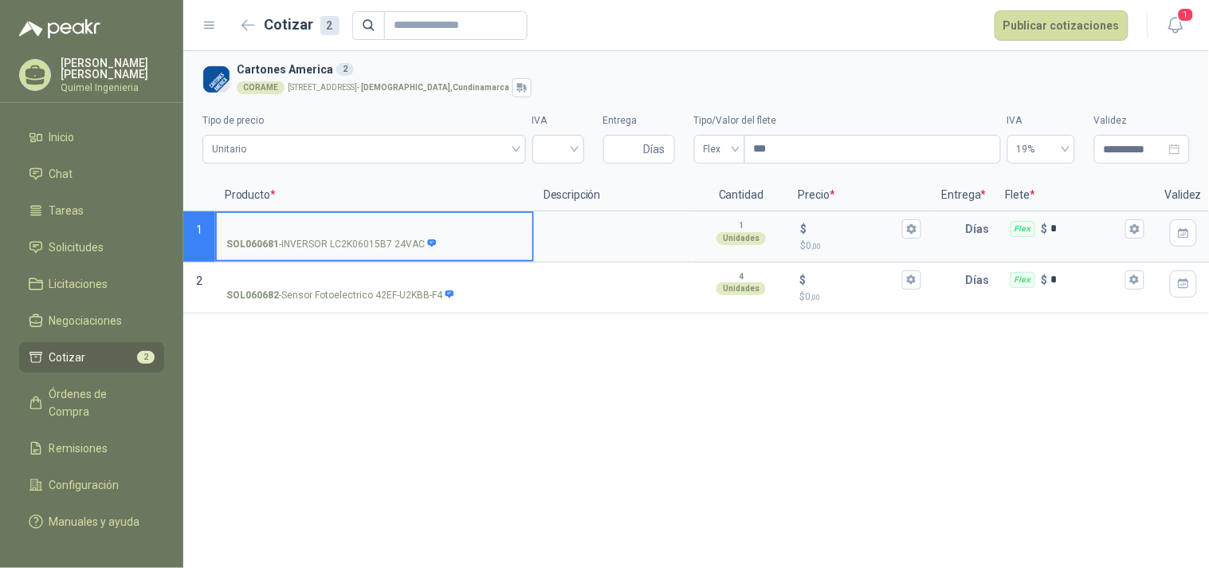
click at [265, 225] on input "SOL060681 - INVERSOR LC2K06015B7 24VAC" at bounding box center [374, 229] width 297 height 12
drag, startPoint x: 373, startPoint y: 298, endPoint x: 438, endPoint y: 305, distance: 65.7
click at [438, 305] on label "SOL060682 - Sensor Fotoelectrico 42EF-U2KBB-F4" at bounding box center [375, 286] width 316 height 45
copy p "42EF-U2KBB-F4"
click at [260, 274] on input "SOL060682 - Sensor Fotoelectrico 42EF-U2KBB-F4" at bounding box center [374, 280] width 297 height 12
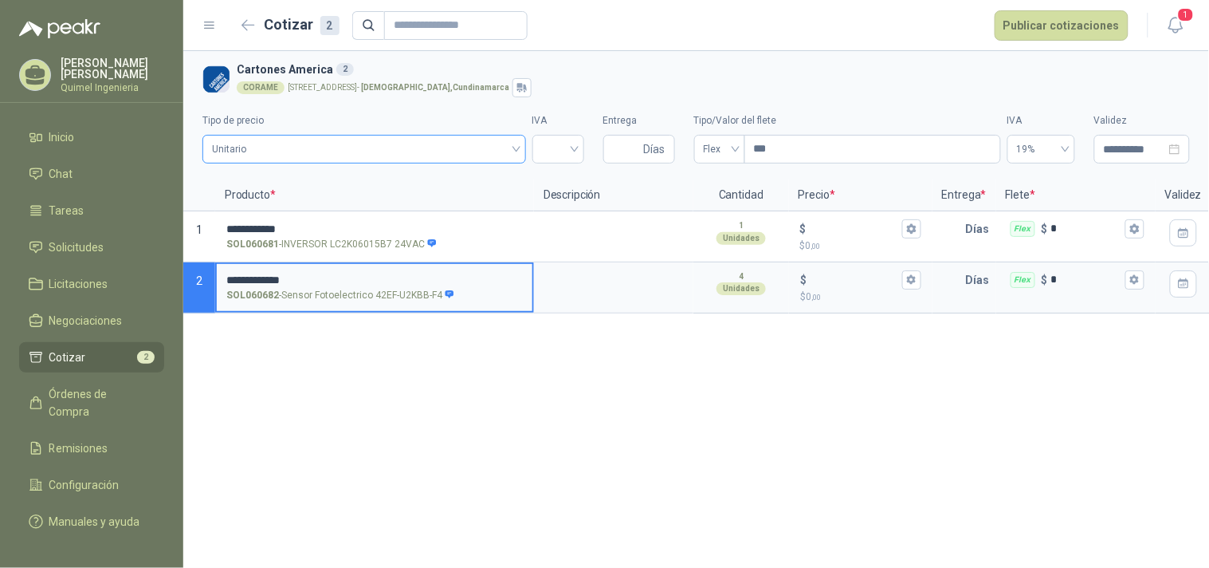
click at [387, 140] on span "Unitario" at bounding box center [364, 149] width 305 height 24
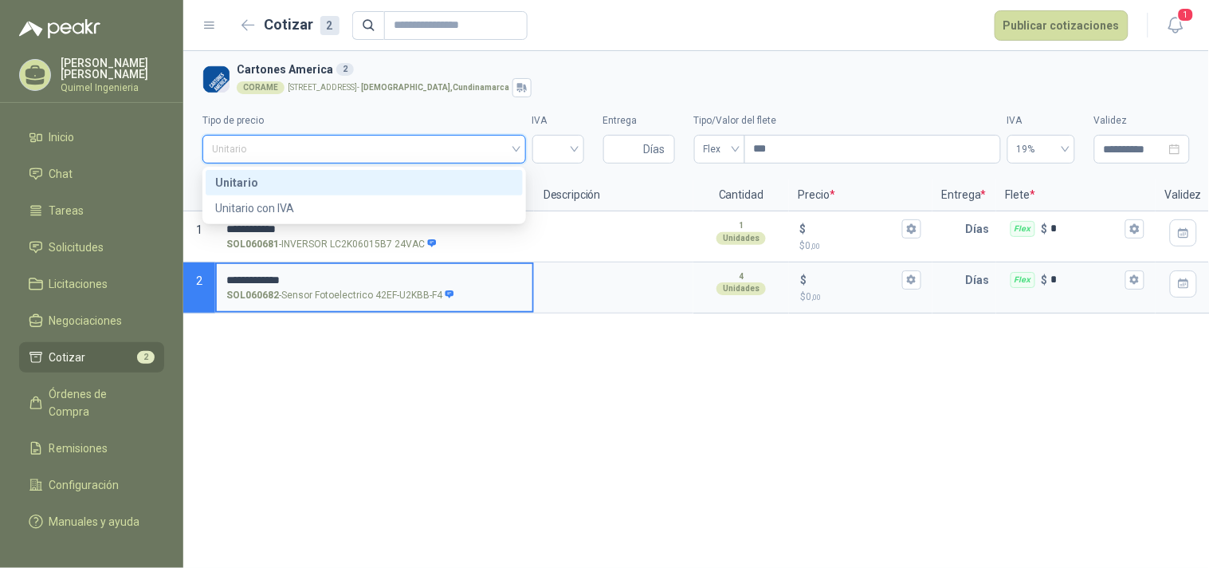
click at [386, 146] on span "Unitario" at bounding box center [364, 149] width 305 height 24
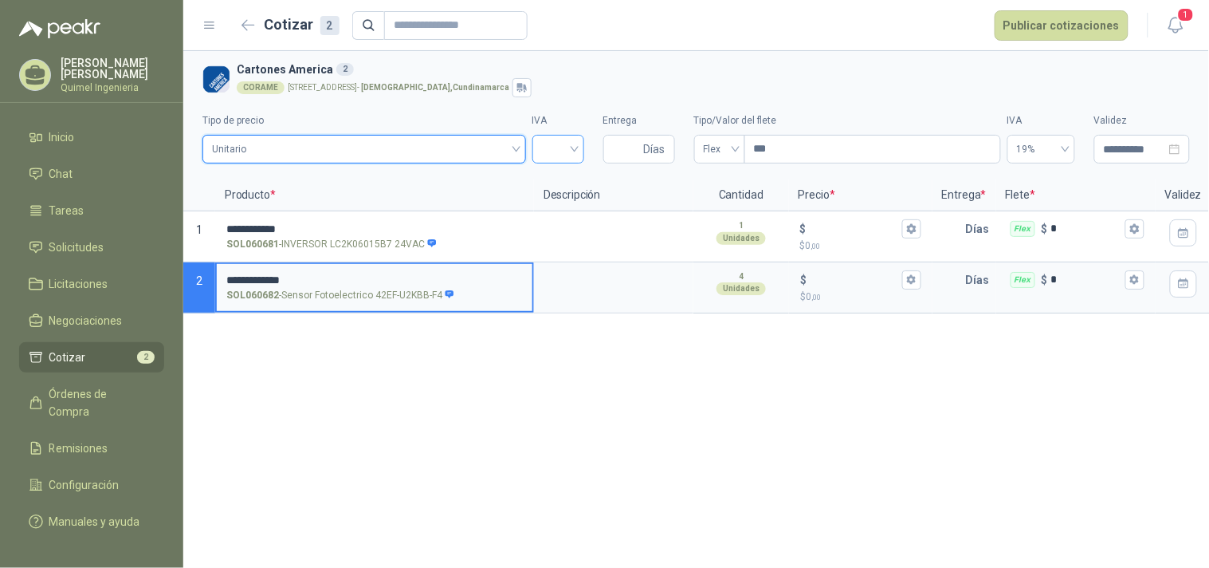
click at [556, 151] on input "search" at bounding box center [558, 148] width 33 height 24
click at [553, 183] on div "19%" at bounding box center [558, 183] width 26 height 18
click at [627, 143] on input "Entrega" at bounding box center [627, 149] width 28 height 27
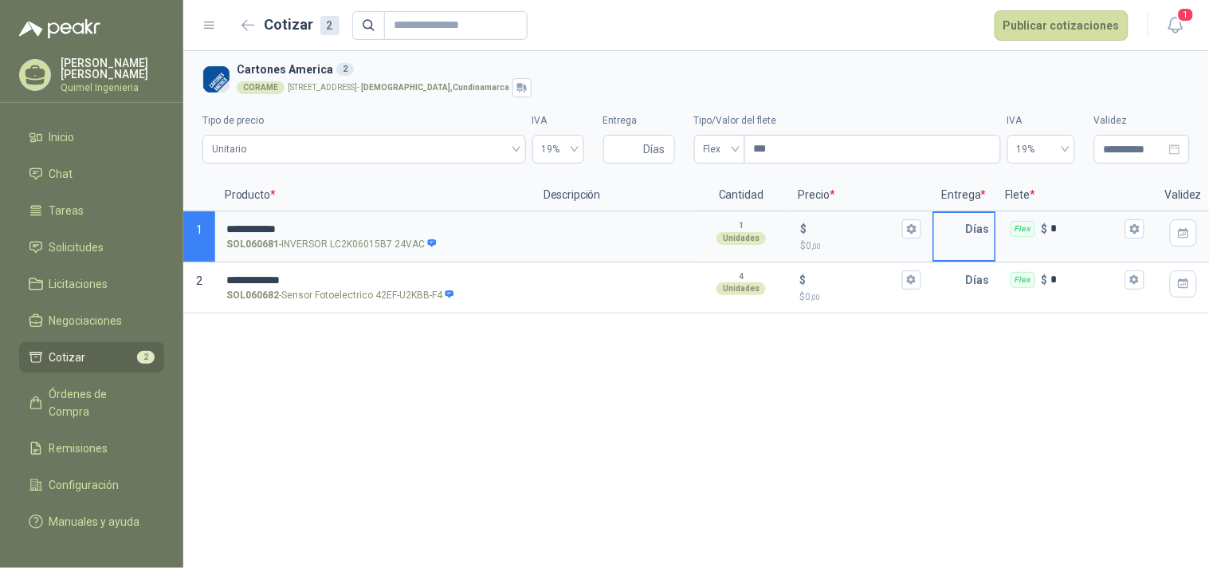
click at [961, 231] on input "text" at bounding box center [950, 229] width 32 height 32
type input "**"
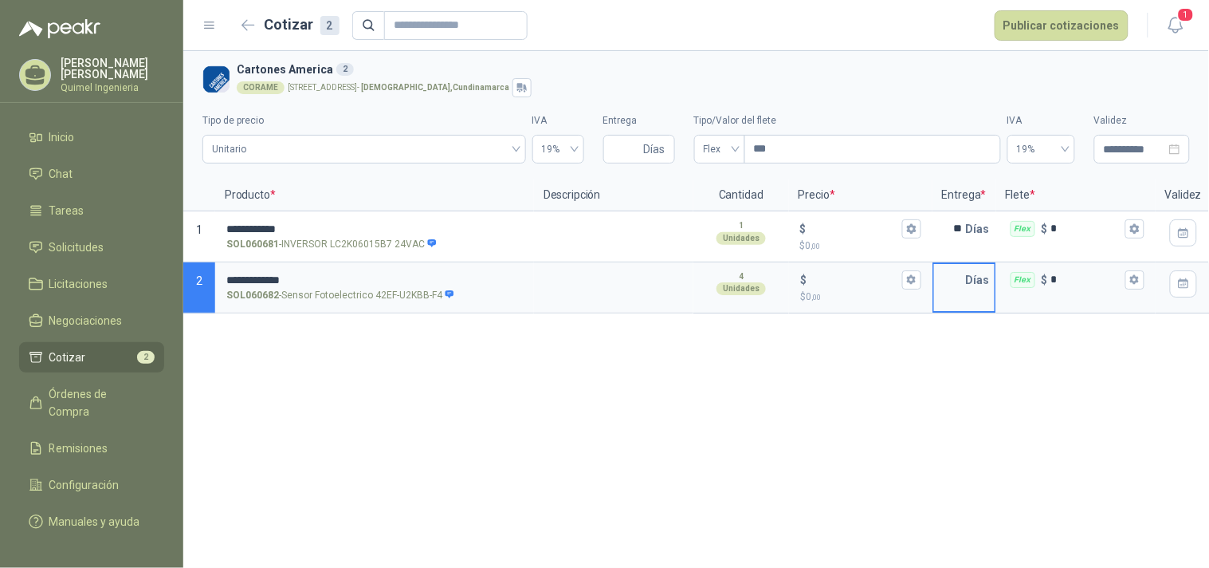
click at [950, 283] on input "text" at bounding box center [950, 280] width 32 height 32
type input "**"
click at [847, 233] on input "$ $ 0 ,00" at bounding box center [854, 228] width 89 height 12
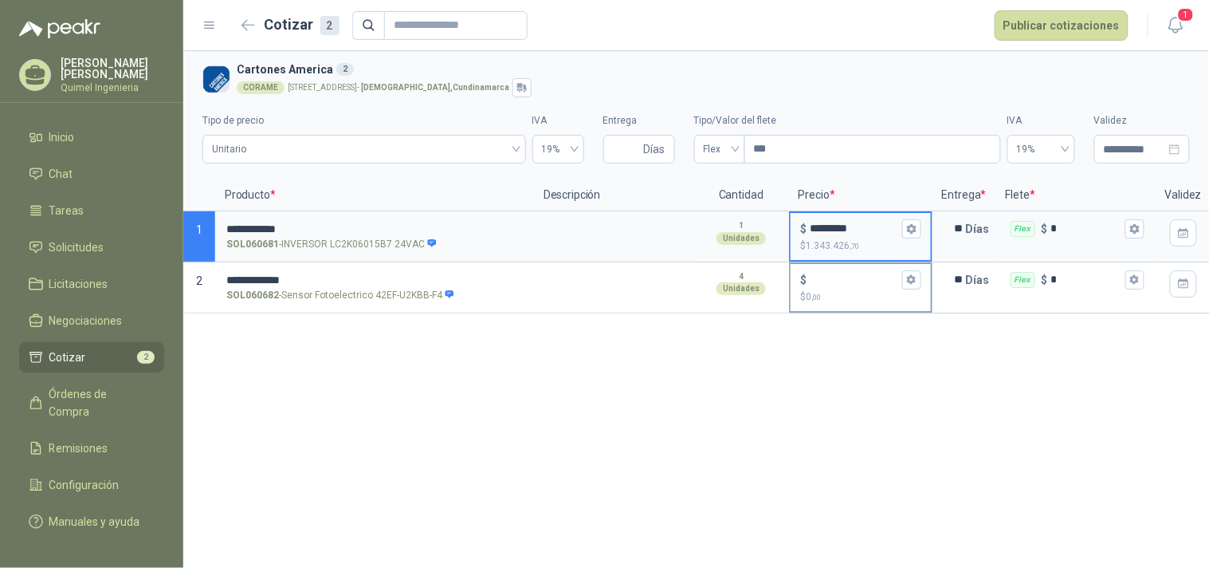
type input "*********"
click at [832, 282] on input "$ $ 0 ,00" at bounding box center [854, 279] width 89 height 12
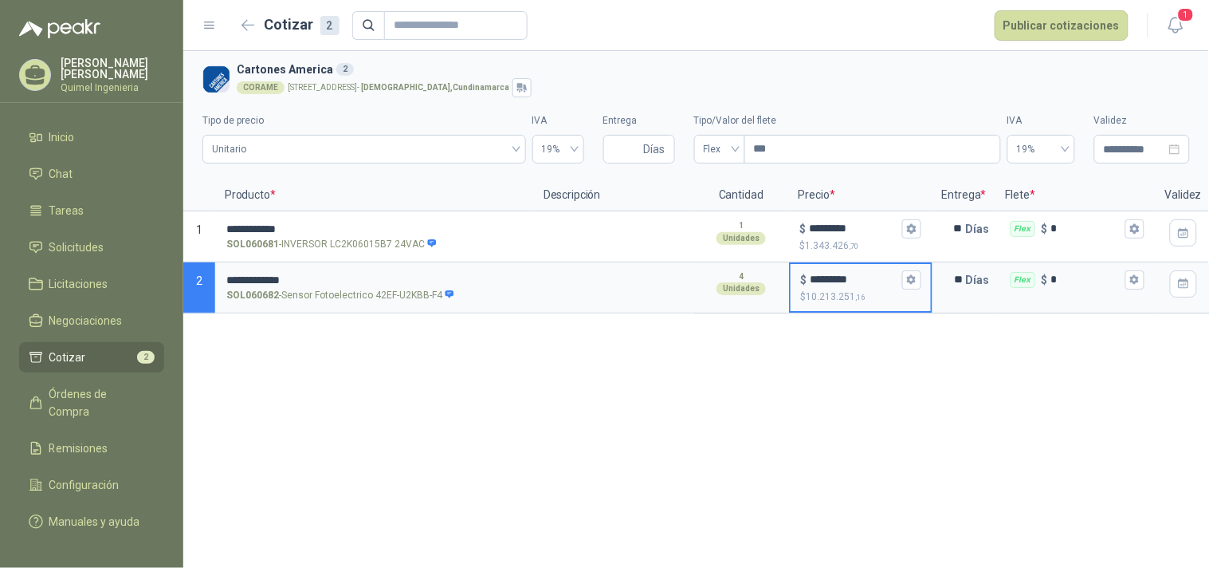
type input "*********"
click at [1156, 558] on div "**********" at bounding box center [696, 309] width 1026 height 517
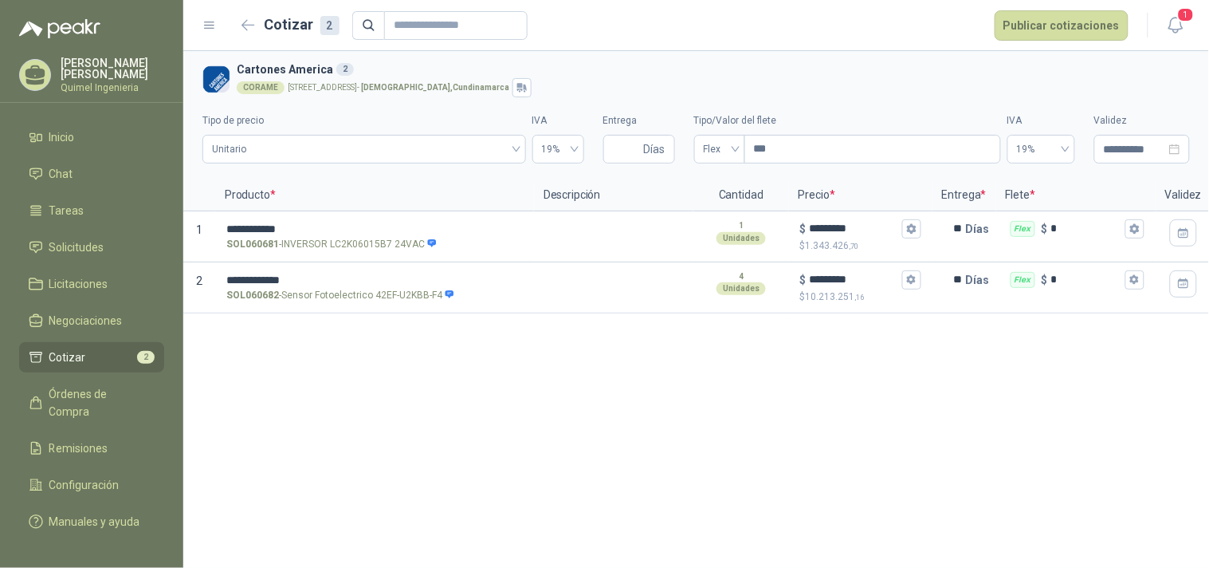
click at [1063, 360] on div "**********" at bounding box center [696, 309] width 1026 height 517
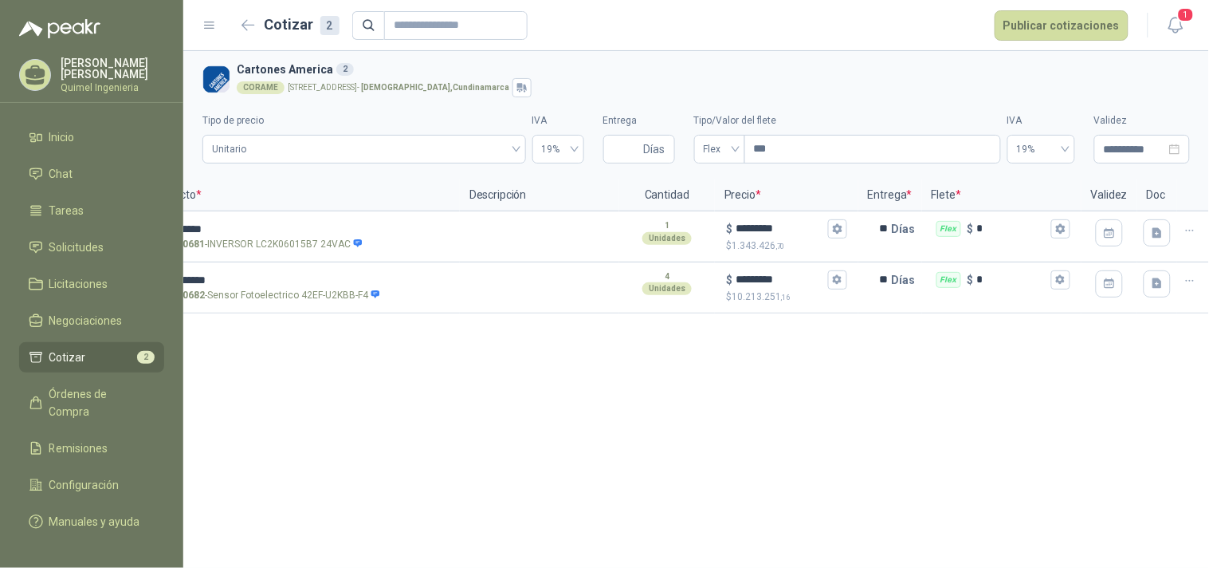
scroll to position [0, 85]
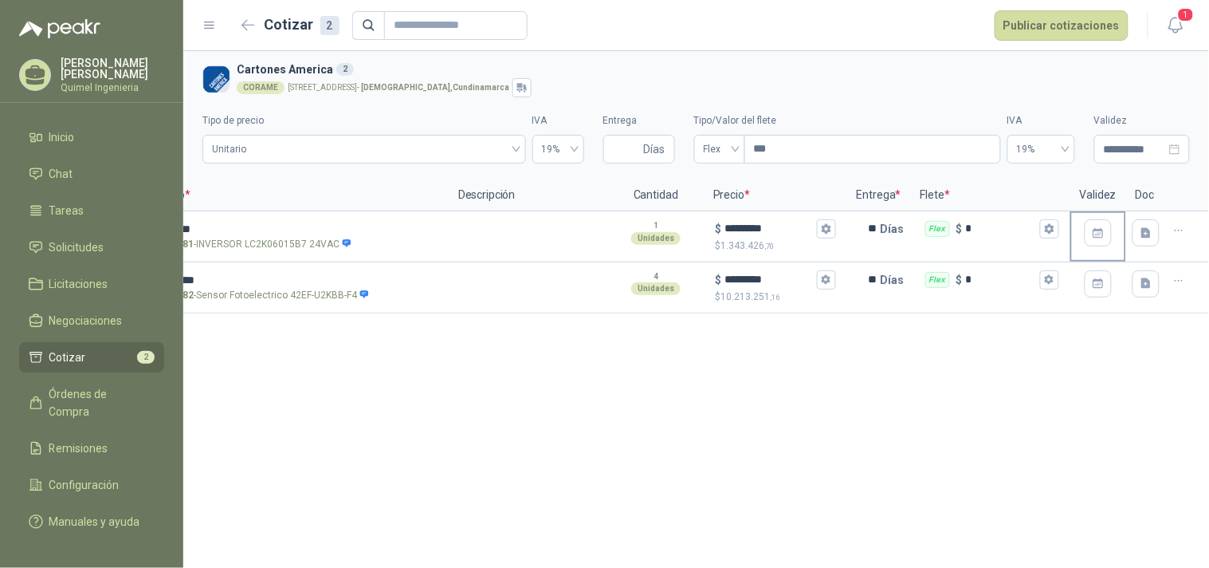
click at [1101, 247] on div at bounding box center [1098, 233] width 53 height 40
click at [1111, 211] on div at bounding box center [1099, 236] width 56 height 51
click at [1098, 227] on icon "button" at bounding box center [1099, 233] width 14 height 14
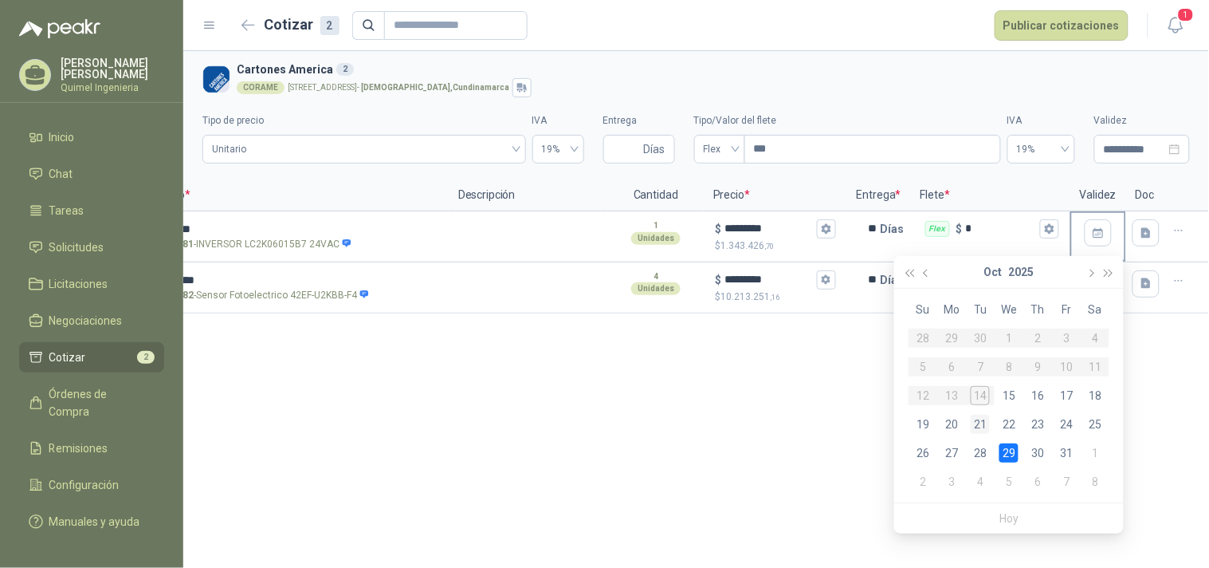
click at [983, 425] on div "21" at bounding box center [980, 424] width 19 height 19
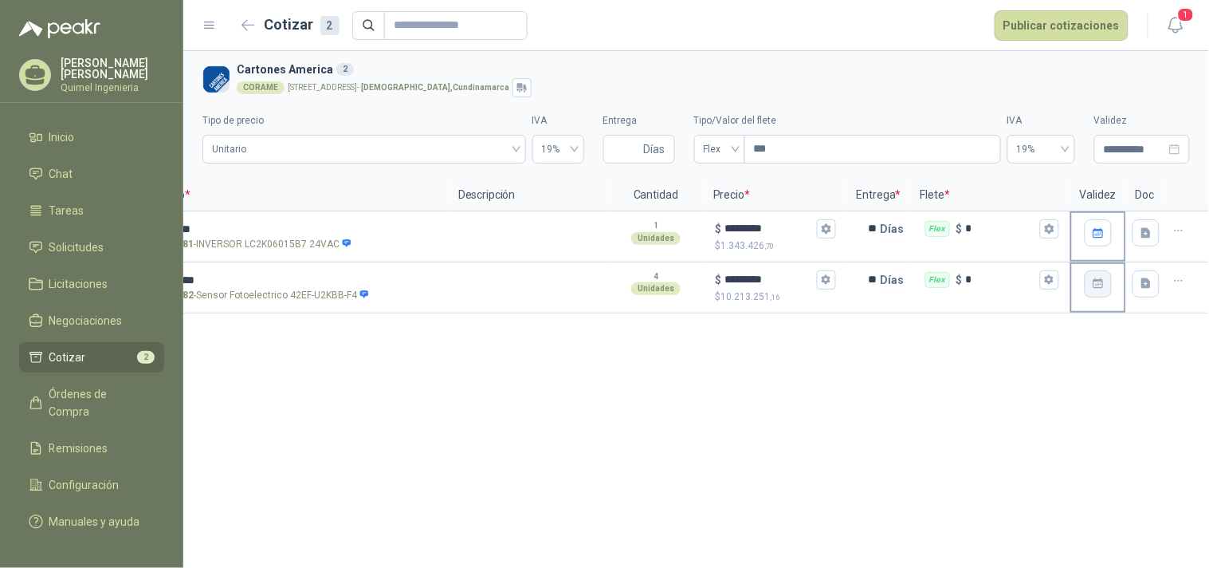
click at [1092, 283] on icon "button" at bounding box center [1099, 284] width 14 height 14
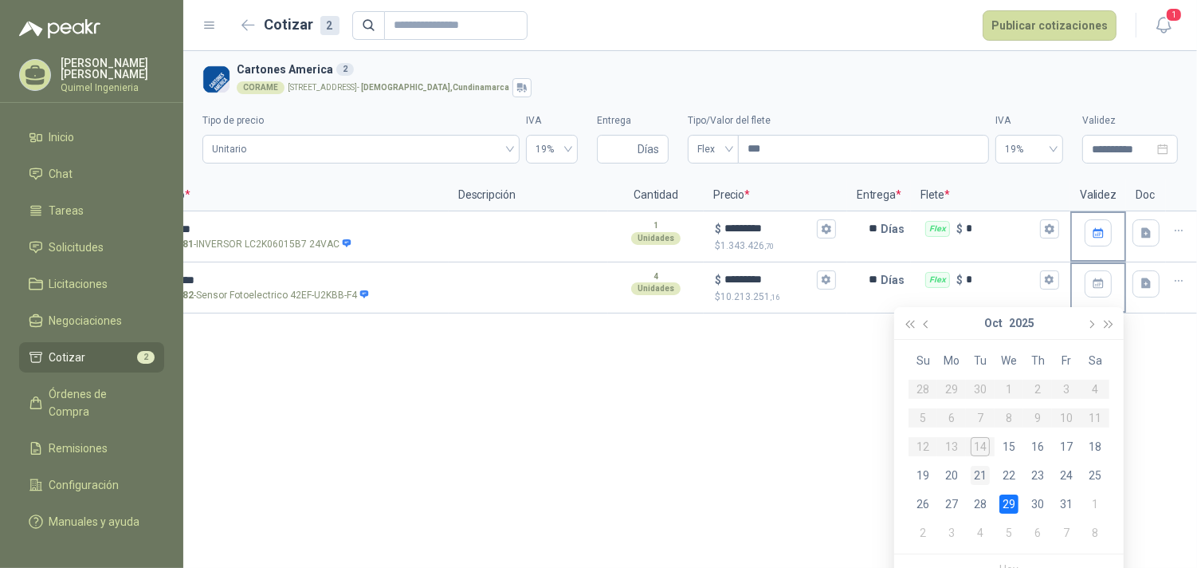
click at [976, 477] on div "21" at bounding box center [980, 475] width 19 height 19
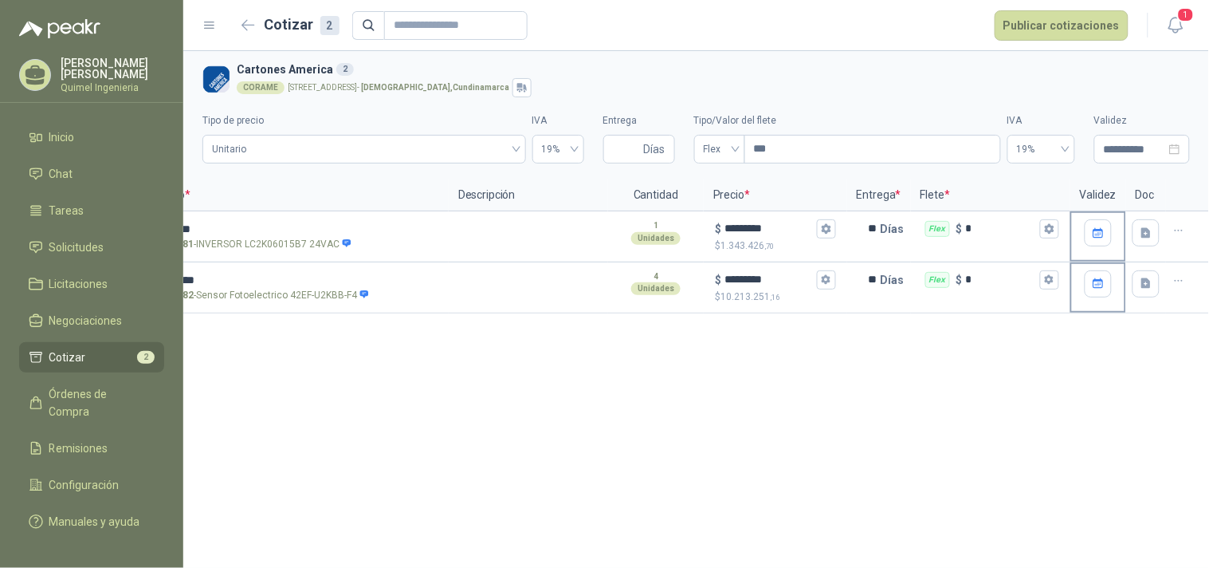
click at [1022, 386] on div "**********" at bounding box center [696, 309] width 1026 height 517
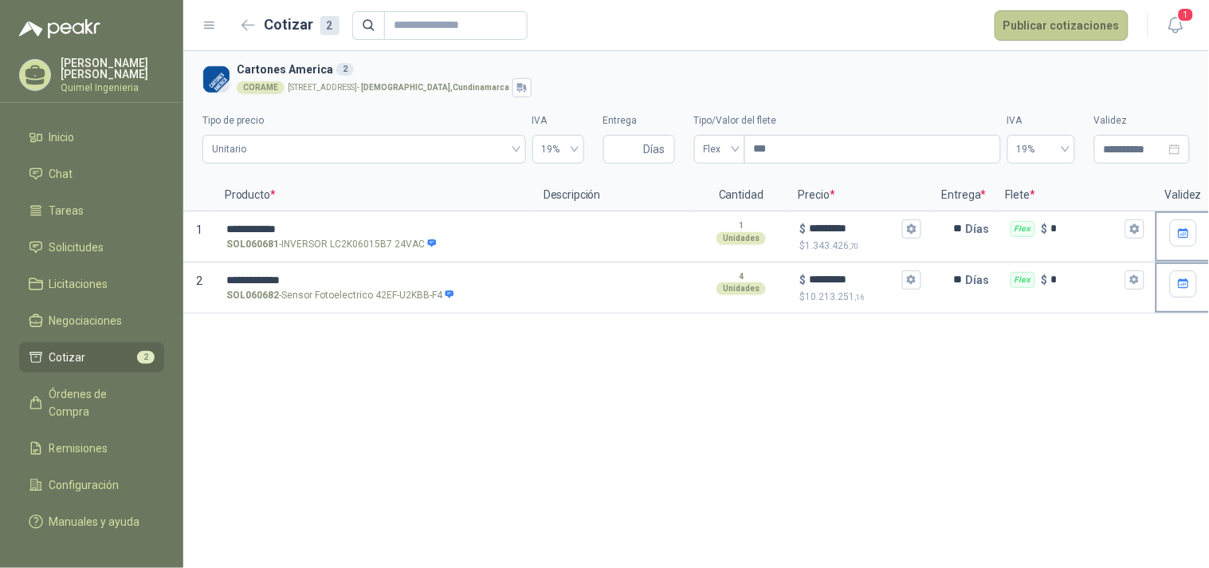
click at [1072, 30] on button "Publicar cotizaciones" at bounding box center [1062, 25] width 134 height 30
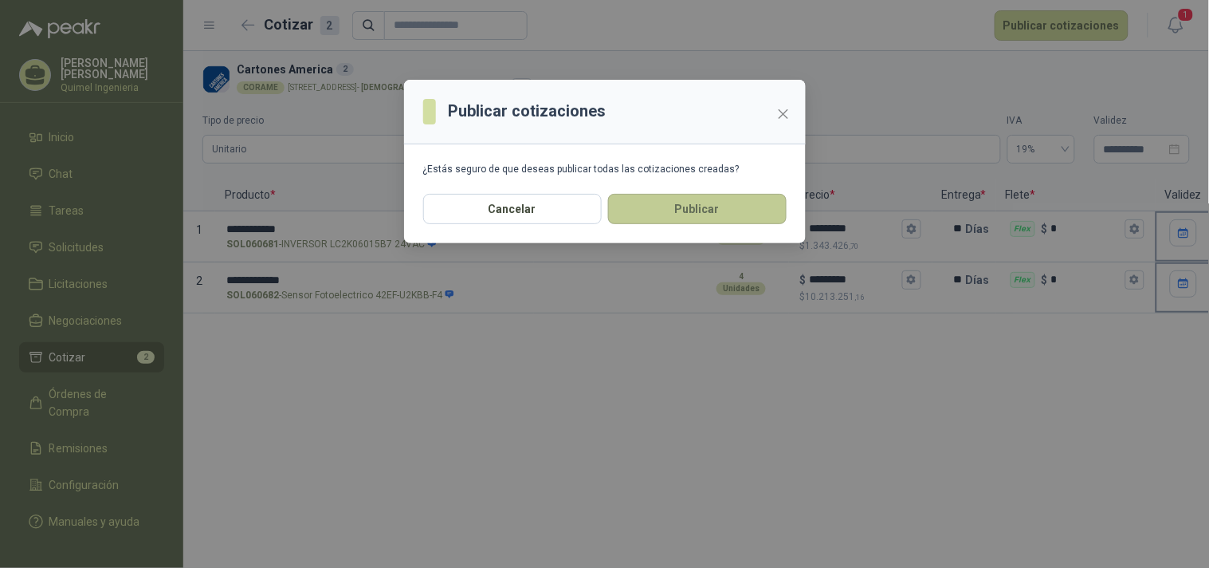
click at [716, 205] on button "Publicar" at bounding box center [697, 209] width 179 height 30
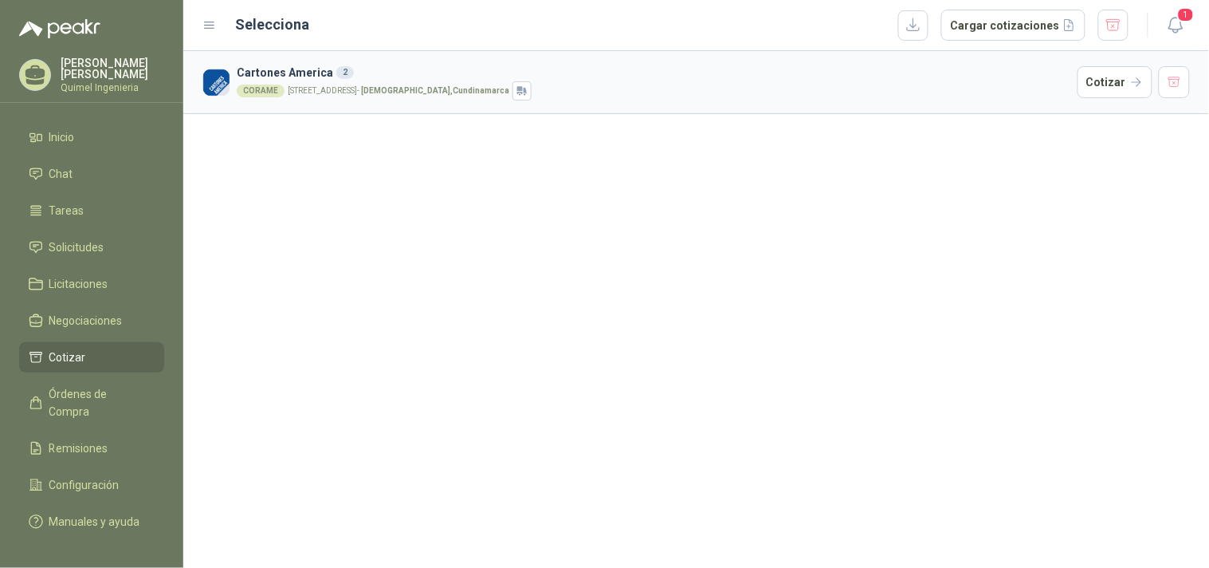
click at [312, 73] on h3 "Cartones America 2" at bounding box center [654, 73] width 835 height 18
